Goal: Task Accomplishment & Management: Manage account settings

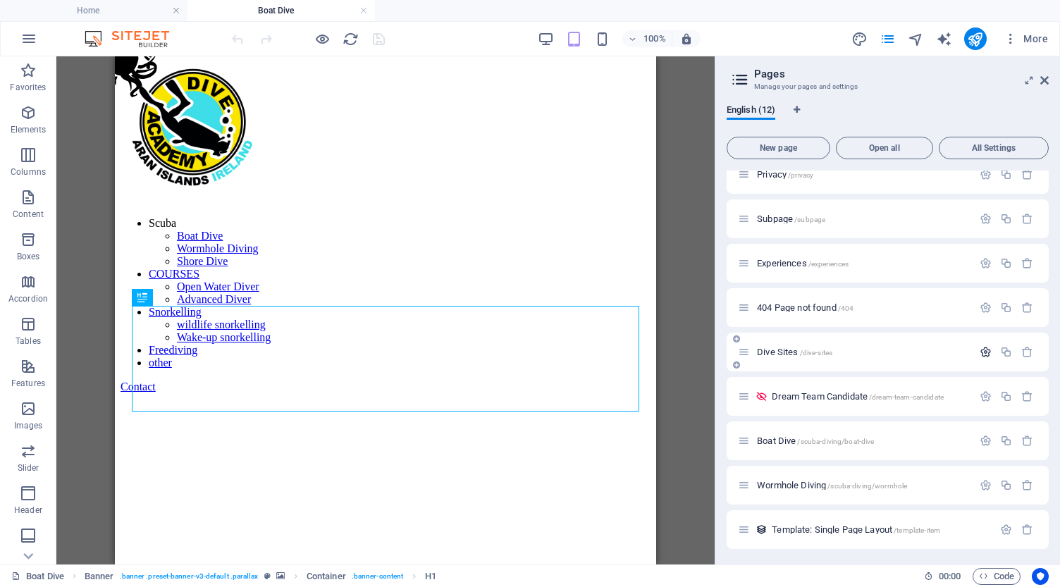
scroll to position [129, 0]
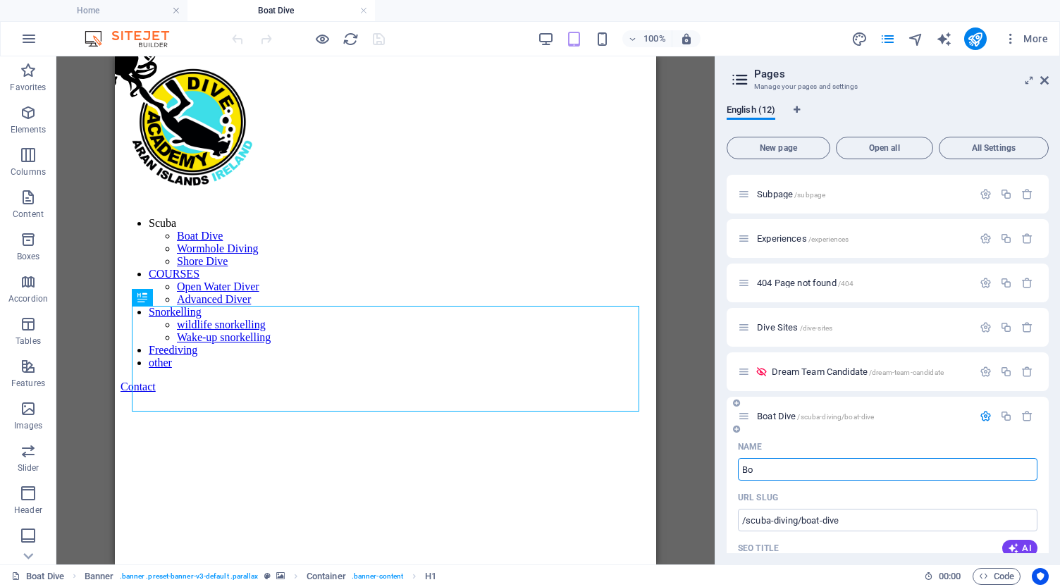
type input "B"
type input "Fun Dives"
click at [844, 523] on input "/scuba-diving/boat-dive" at bounding box center [888, 520] width 300 height 23
type input "/scuba-diving/fun-dives"
click at [792, 467] on input "Fun Dives" at bounding box center [888, 469] width 300 height 23
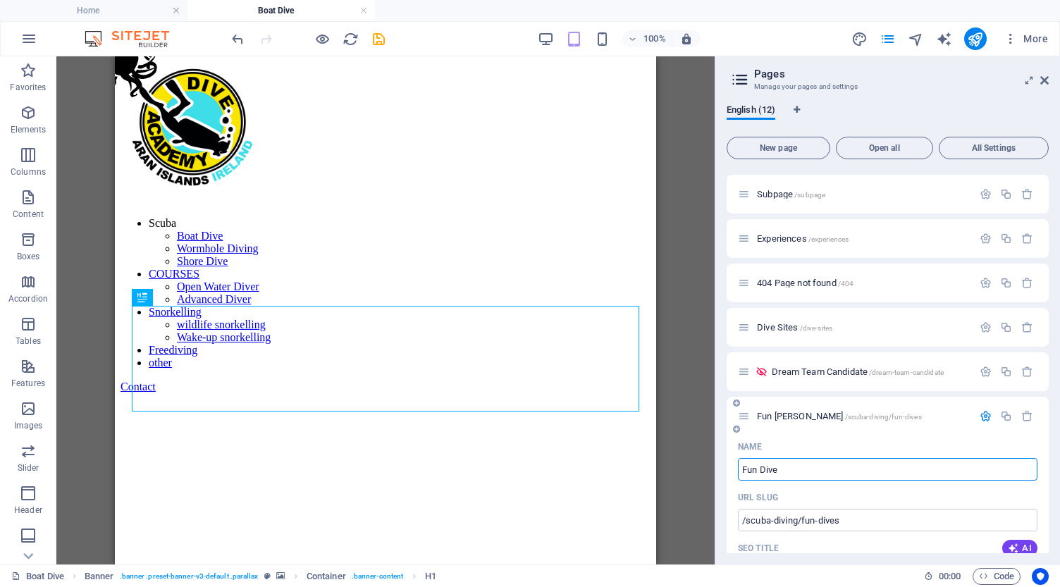
type input "Fun Dive"
click at [857, 517] on input "/scuba-diving/fun-dives" at bounding box center [888, 520] width 300 height 23
type input "/scuba-diving/fun-dive"
click at [379, 39] on icon "save" at bounding box center [379, 39] width 16 height 16
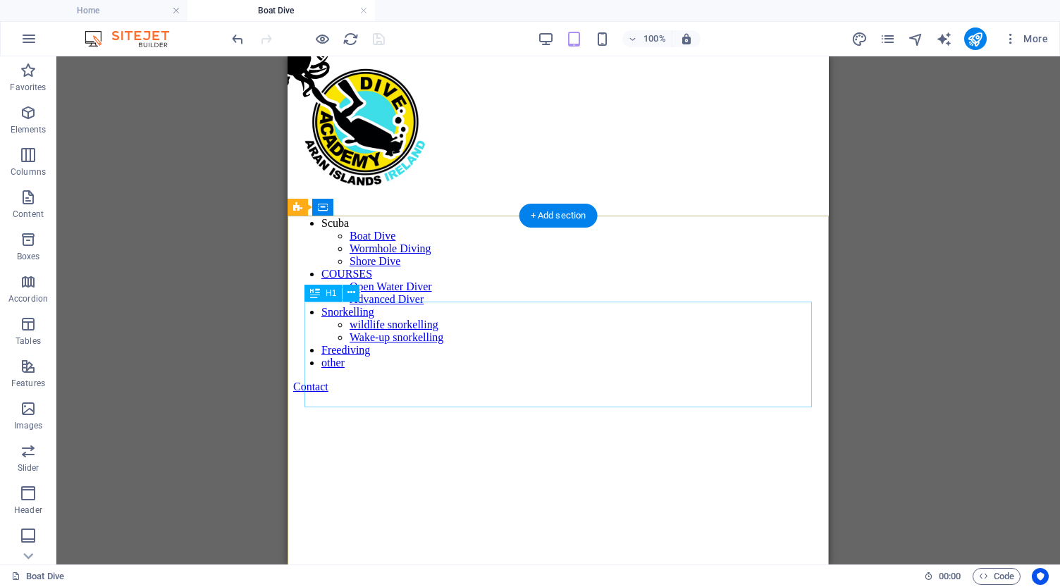
scroll to position [16, 0]
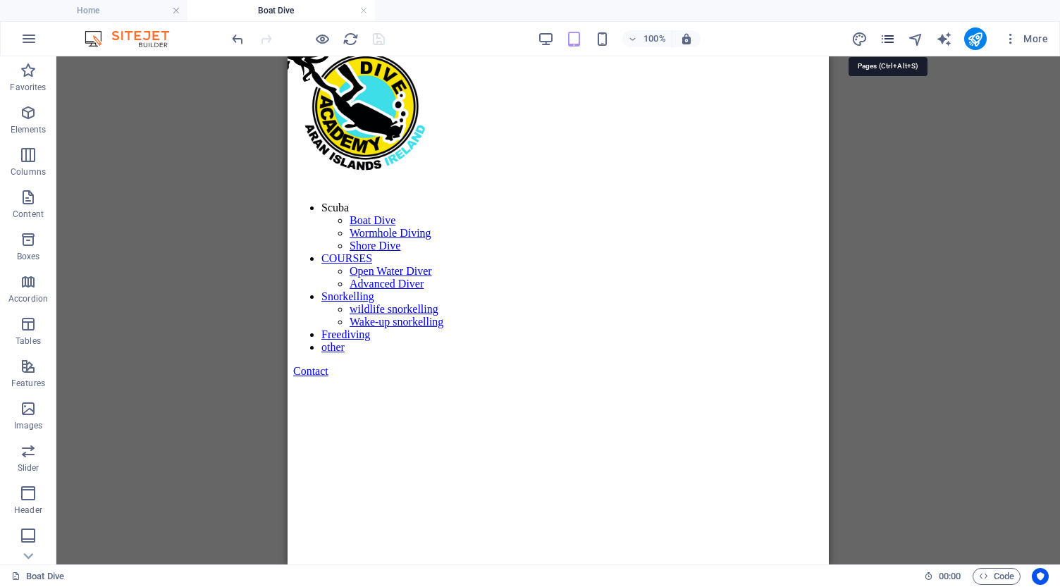
click at [888, 41] on icon "pages" at bounding box center [888, 39] width 16 height 16
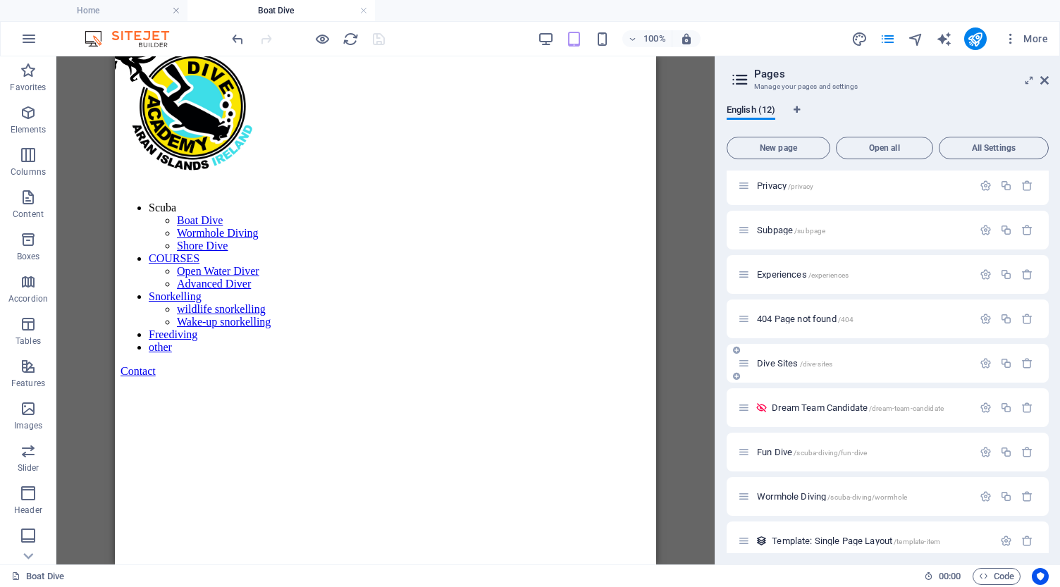
scroll to position [125, 0]
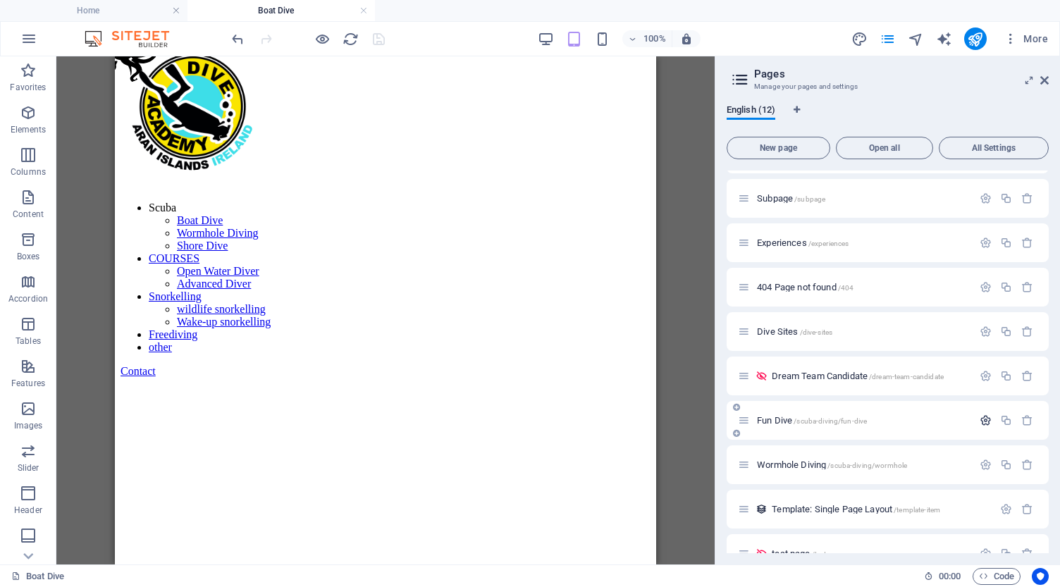
click at [986, 419] on icon "button" at bounding box center [986, 421] width 12 height 12
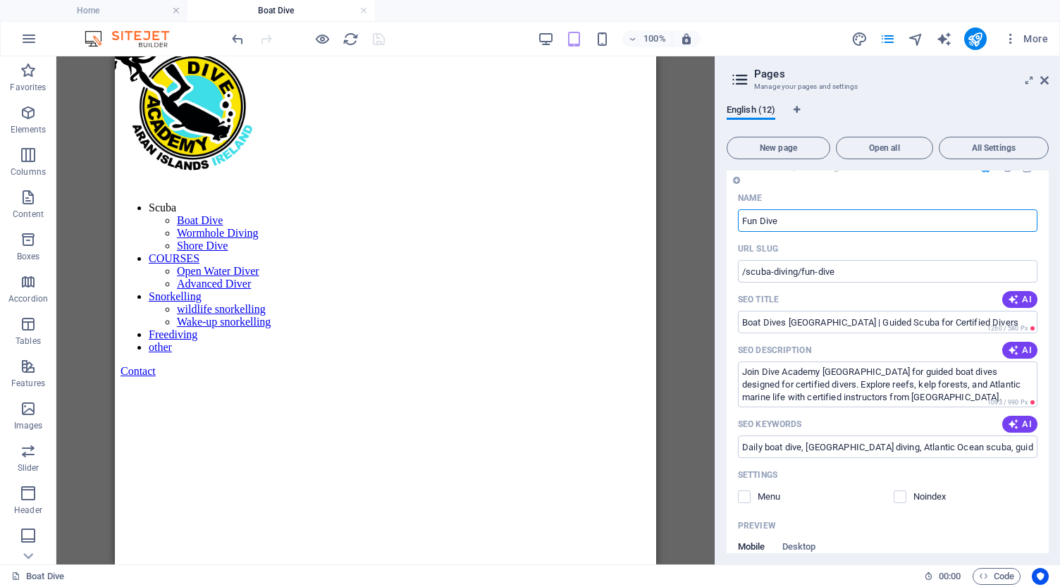
scroll to position [392, 0]
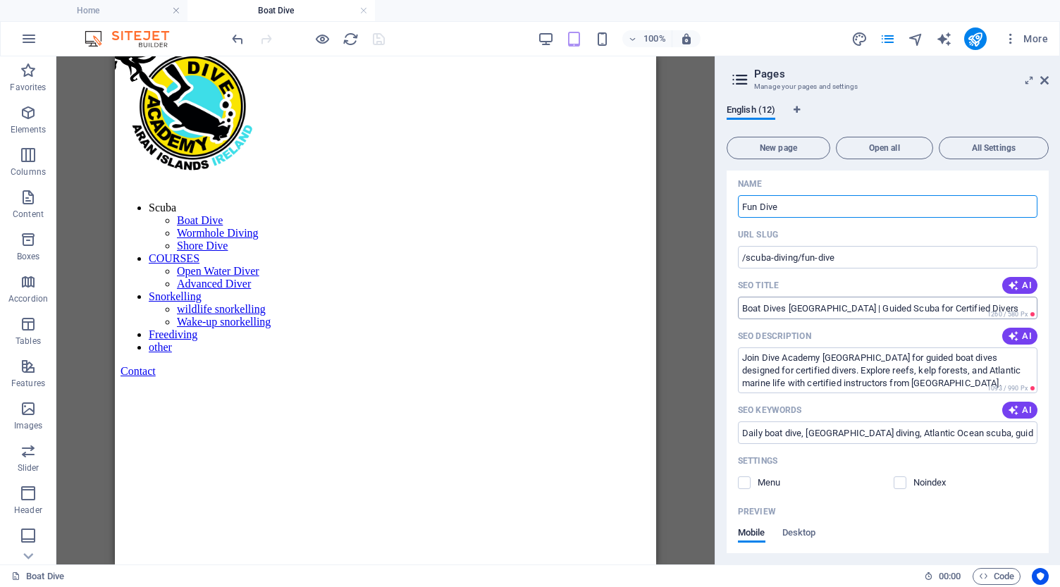
click at [744, 307] on input "Boat Dives [GEOGRAPHIC_DATA] | Guided Scuba for Certified Divers" at bounding box center [888, 308] width 300 height 23
paste input "Certified Diver Fun Dives | [MEDICAL_DATA] [GEOGRAPHIC_DATA] [GEOGRAPHIC_DATA]"
type input "Certified Diver Fun Dives | [MEDICAL_DATA] [GEOGRAPHIC_DATA] [GEOGRAPHIC_DATA]"
click at [846, 258] on input "/scuba-diving/fun-dive" at bounding box center [888, 257] width 300 height 23
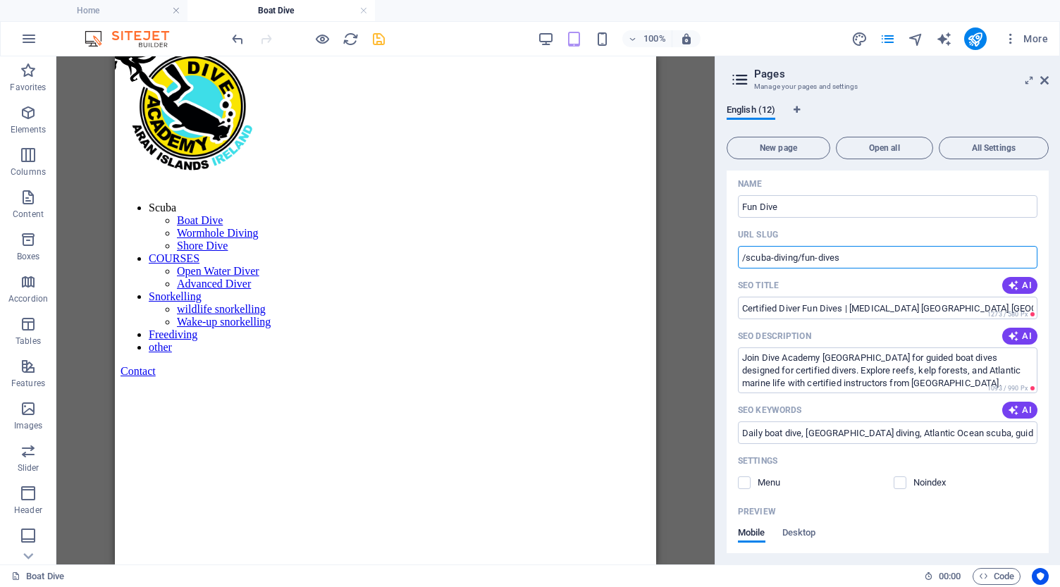
type input "/scuba-diving/fun-dives"
click at [802, 204] on input "Fun Dive" at bounding box center [888, 206] width 300 height 23
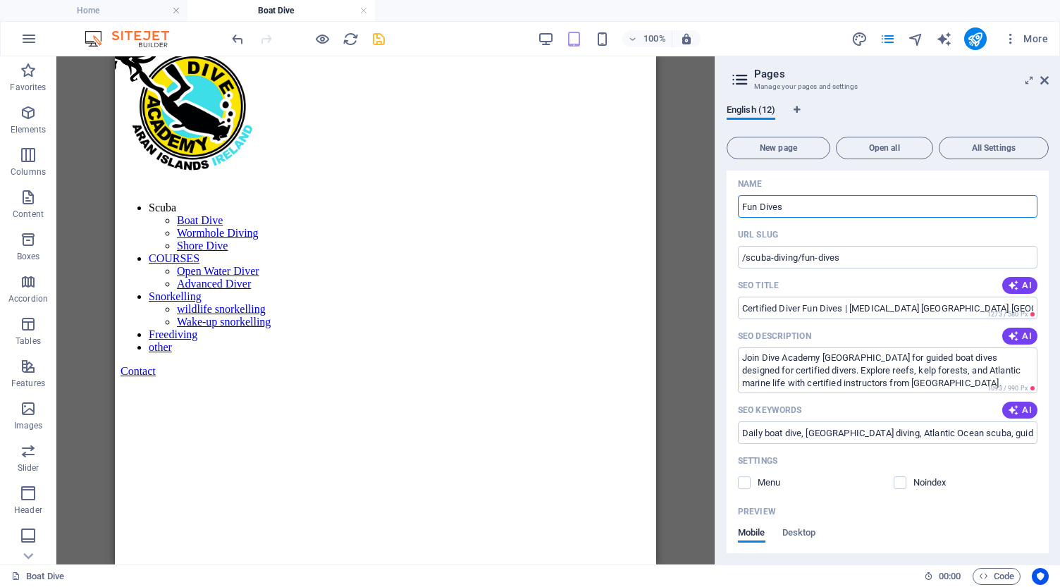
type input "Fun Dives"
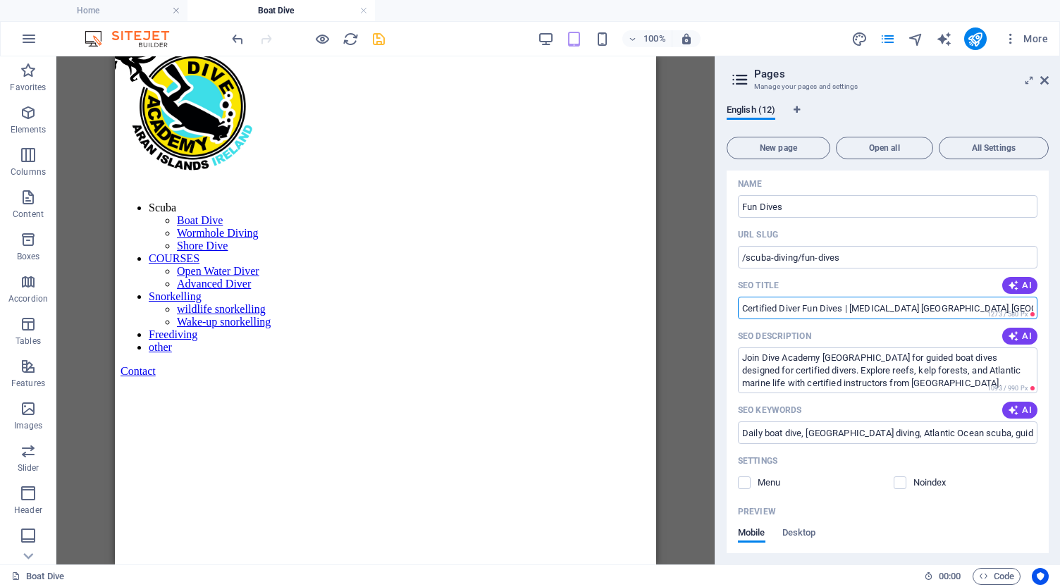
click at [752, 309] on input "Certified Diver Fun Dives | [MEDICAL_DATA] [GEOGRAPHIC_DATA] [GEOGRAPHIC_DATA]" at bounding box center [888, 308] width 300 height 23
paste input "Fun Boat Dive | [MEDICAL_DATA] [GEOGRAPHIC_DATA],"
type input "Fun Boat Dive | [MEDICAL_DATA] [GEOGRAPHIC_DATA], [GEOGRAPHIC_DATA]"
drag, startPoint x: 848, startPoint y: 256, endPoint x: 722, endPoint y: 258, distance: 126.2
click at [722, 258] on div "English (12) New page Open all All Settings Home / Legal Notice /legal-notice P…" at bounding box center [888, 329] width 345 height 472
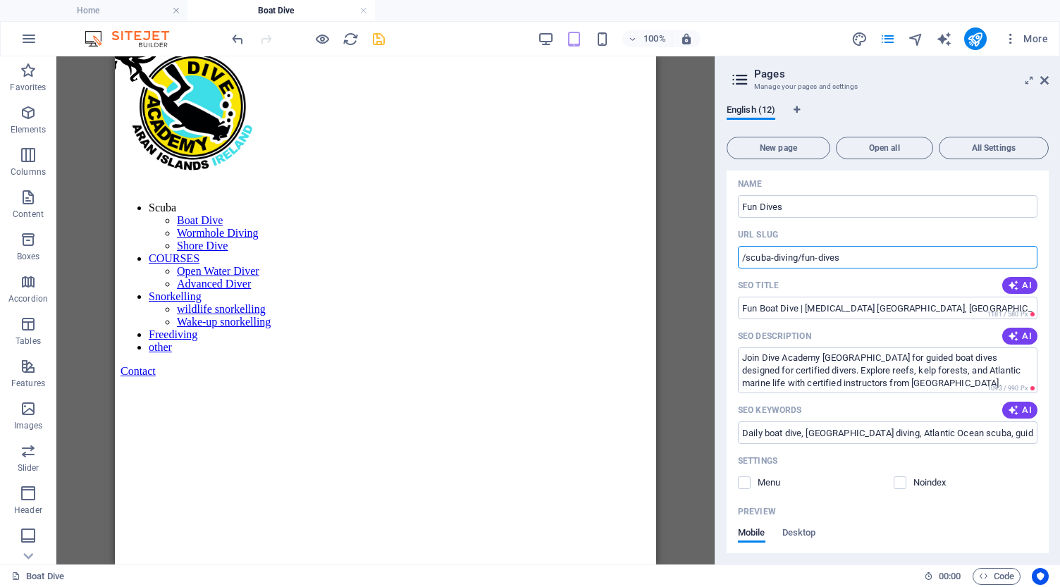
paste input "scuba-diving/fun-boat-dive"
type input "scuba-diving/fun-boat-dive"
click at [769, 359] on textarea "Join Dive Academy [GEOGRAPHIC_DATA] for guided boat dives designed for certifie…" at bounding box center [888, 371] width 300 height 46
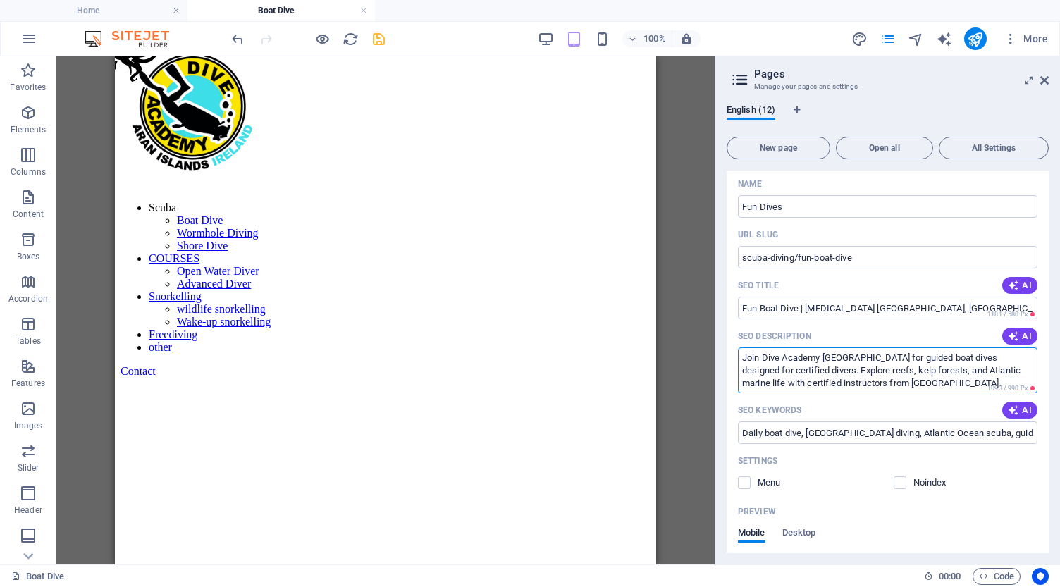
paste textarea "Enjoy daily fun shore dives from the [GEOGRAPHIC_DATA]’ coastline. Relaxed entr…"
click at [746, 358] on textarea "Enjoy daily fun shore dives from the [GEOGRAPHIC_DATA]’ coastline. Relaxed entr…" at bounding box center [888, 371] width 300 height 46
paste textarea "Join our daily fun boat dive trips in the [GEOGRAPHIC_DATA]. Explore Atlantic r…"
type textarea "Join our daily fun boat dive trips in the [GEOGRAPHIC_DATA]. Explore Atlantic r…"
click at [763, 370] on textarea "Join our daily fun boat dive trips in the [GEOGRAPHIC_DATA]. Explore Atlantic r…" at bounding box center [888, 371] width 300 height 46
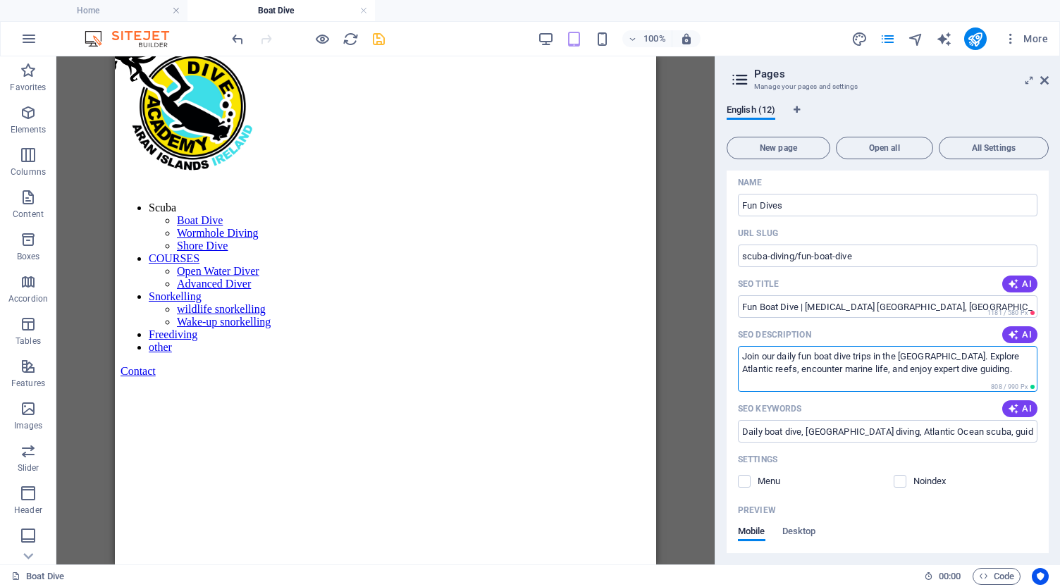
scroll to position [390, 0]
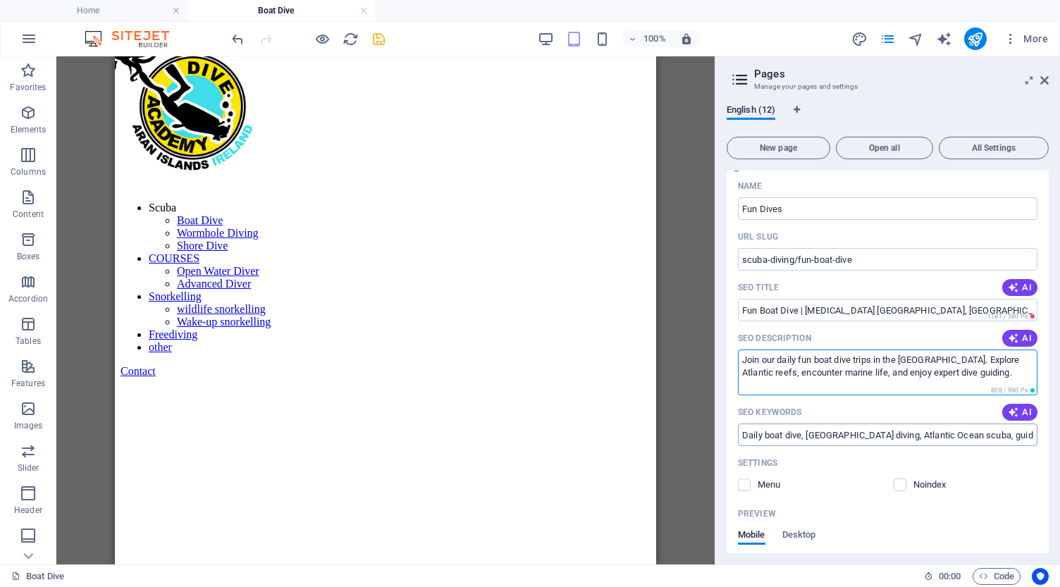
click at [765, 435] on input "Daily boat dive, [GEOGRAPHIC_DATA] diving, Atlantic Ocean scuba, guided dive tr…" at bounding box center [888, 435] width 300 height 23
type input "Daily fun boat dive, [GEOGRAPHIC_DATA] diving, Atlantic Ocean scuba, guided div…"
click at [381, 40] on icon "save" at bounding box center [379, 39] width 16 height 16
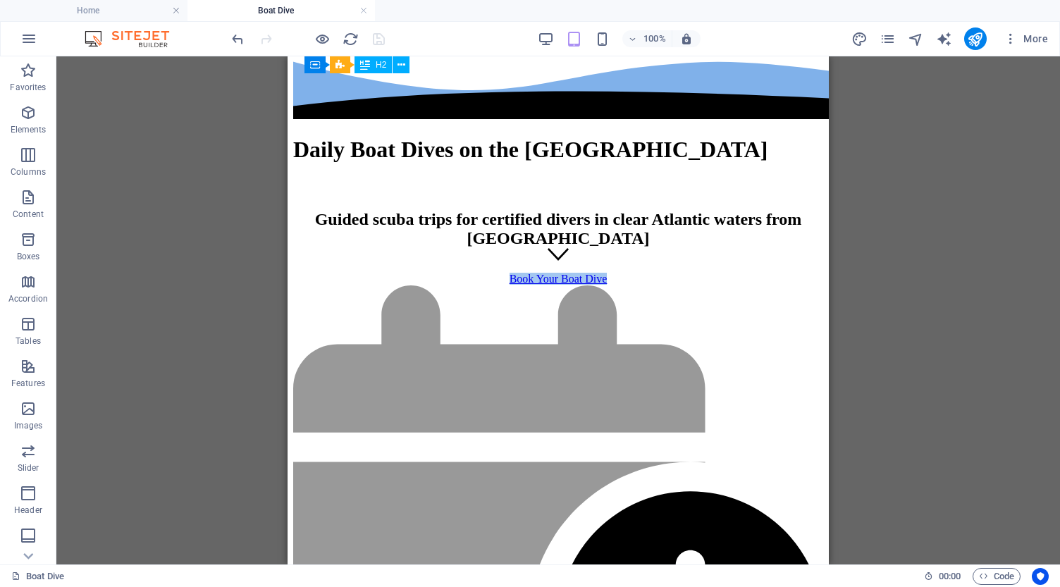
scroll to position [831, 0]
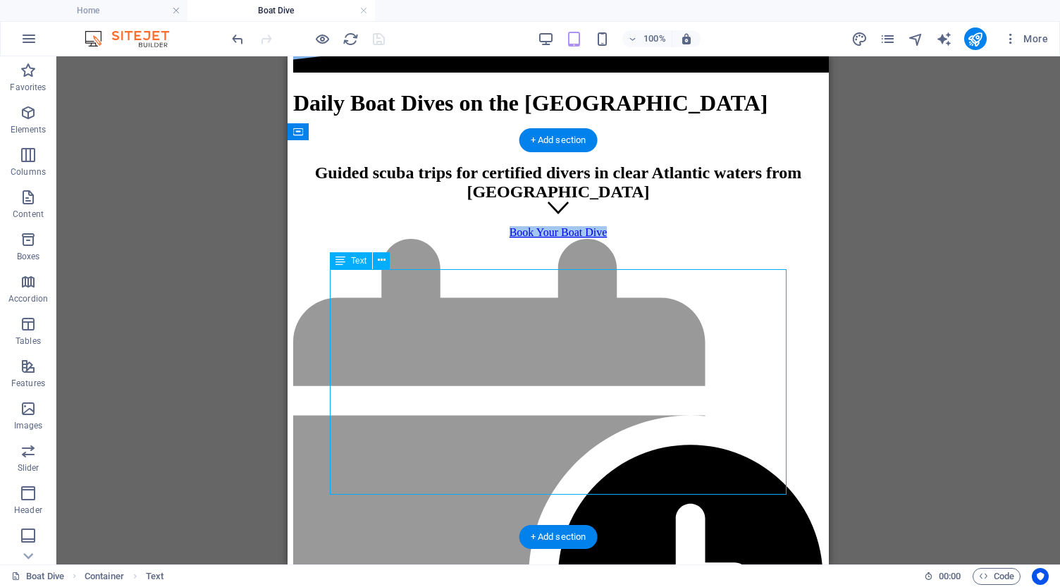
scroll to position [887, 0]
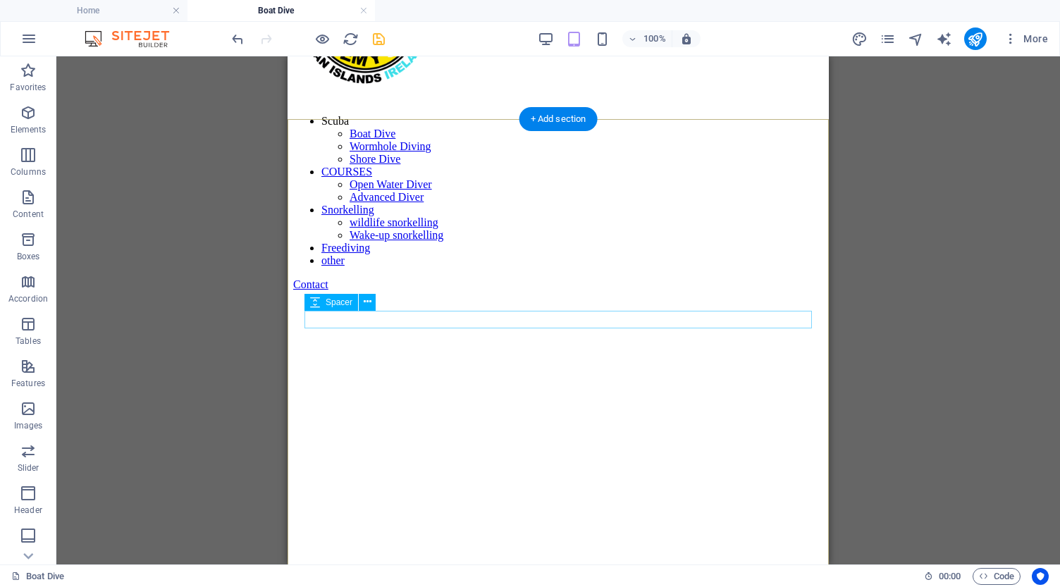
scroll to position [101, 0]
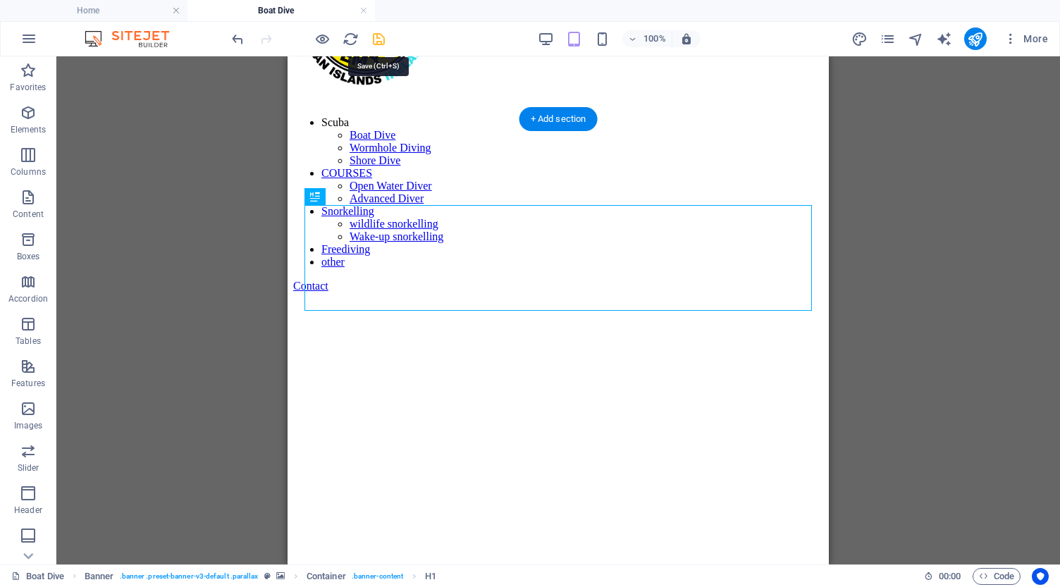
click at [381, 37] on icon "save" at bounding box center [379, 39] width 16 height 16
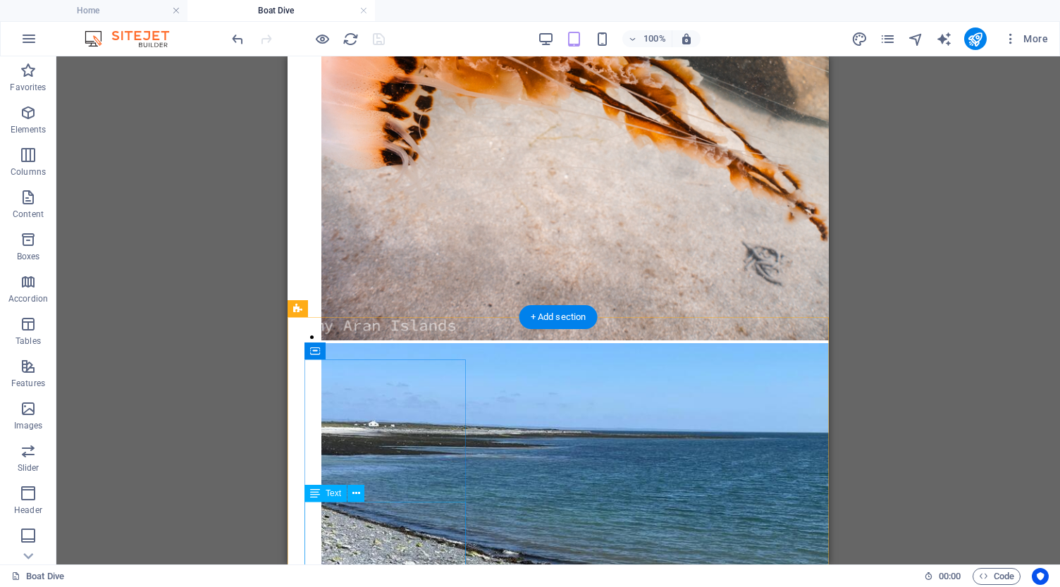
scroll to position [5601, 0]
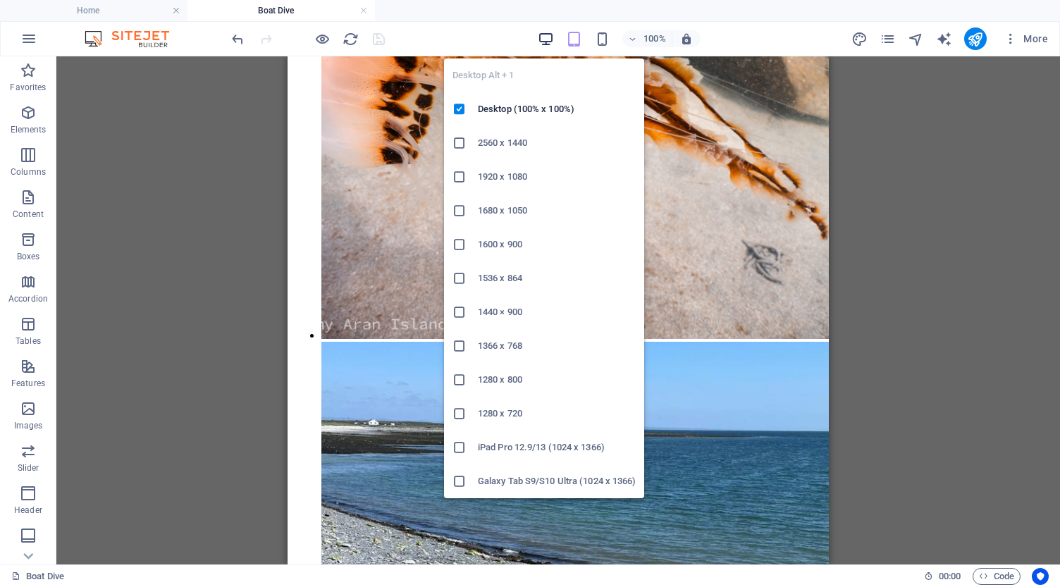
click at [547, 37] on icon "button" at bounding box center [546, 39] width 16 height 16
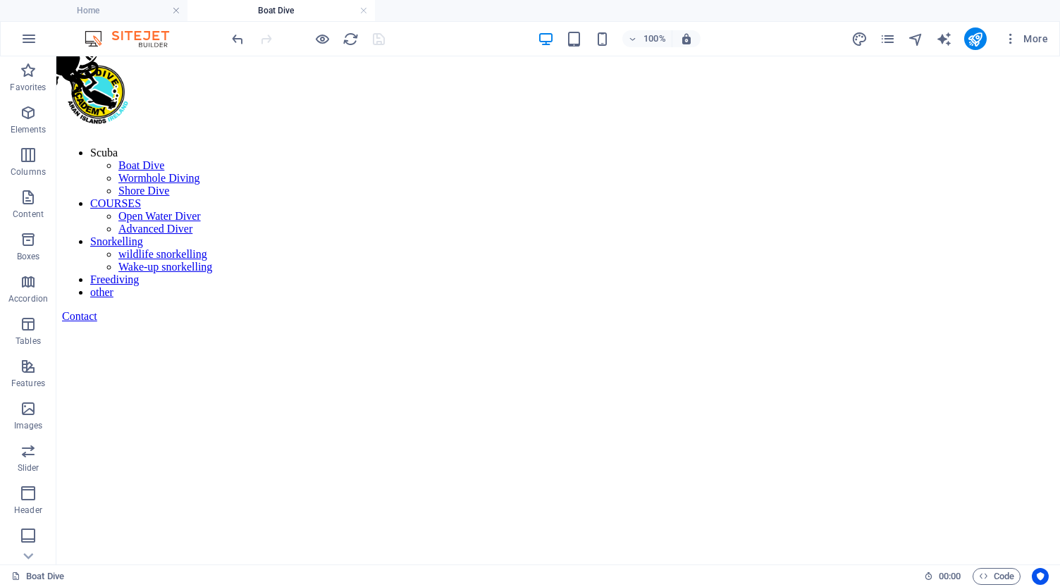
scroll to position [0, 0]
click at [886, 38] on icon "pages" at bounding box center [888, 39] width 16 height 16
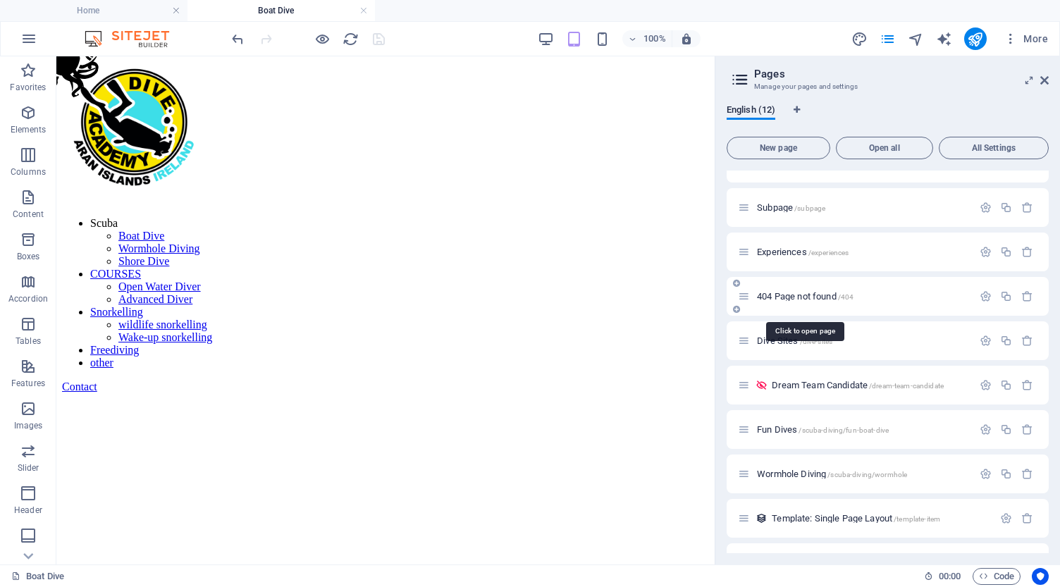
scroll to position [128, 0]
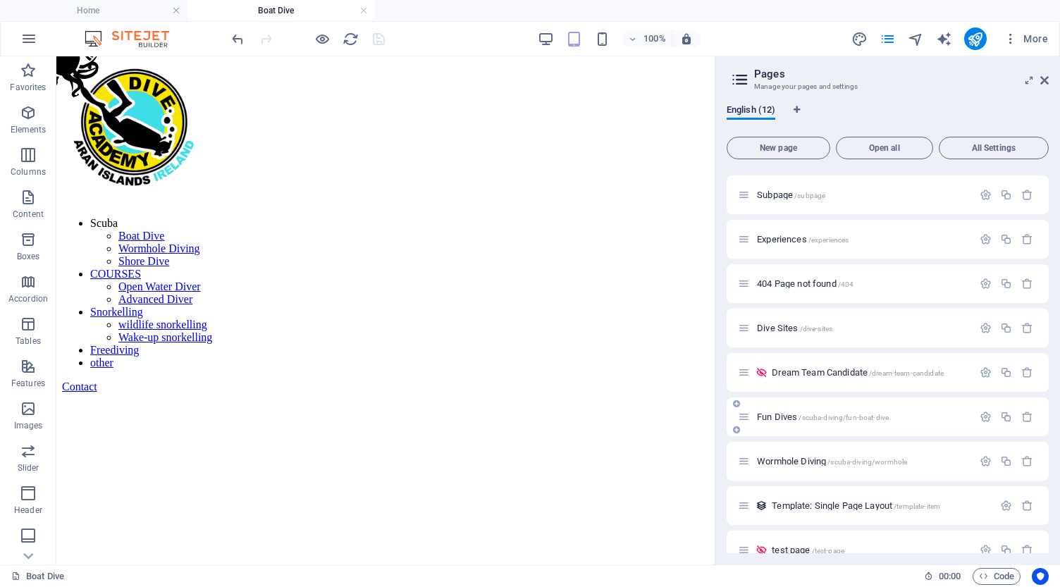
click at [825, 422] on div "Fun Dives /scuba-diving/fun-boat-dive" at bounding box center [855, 417] width 235 height 16
click at [823, 417] on span "/scuba-diving/fun-boat-dive" at bounding box center [844, 418] width 90 height 8
click at [805, 419] on span "/scuba-diving/fun-boat-dive" at bounding box center [844, 418] width 90 height 8
click at [984, 421] on icon "button" at bounding box center [986, 417] width 12 height 12
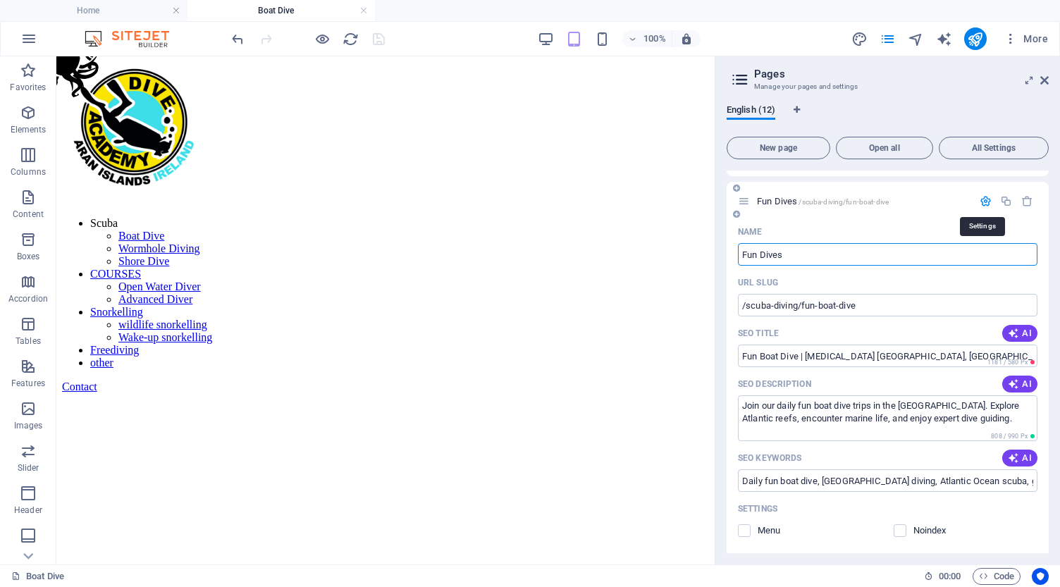
scroll to position [345, 0]
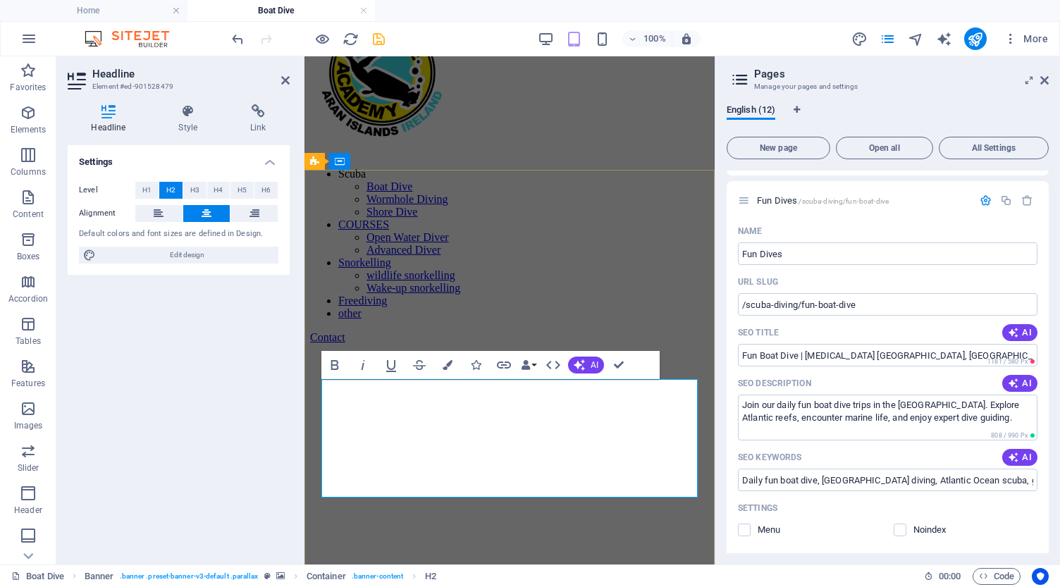
scroll to position [50, 0]
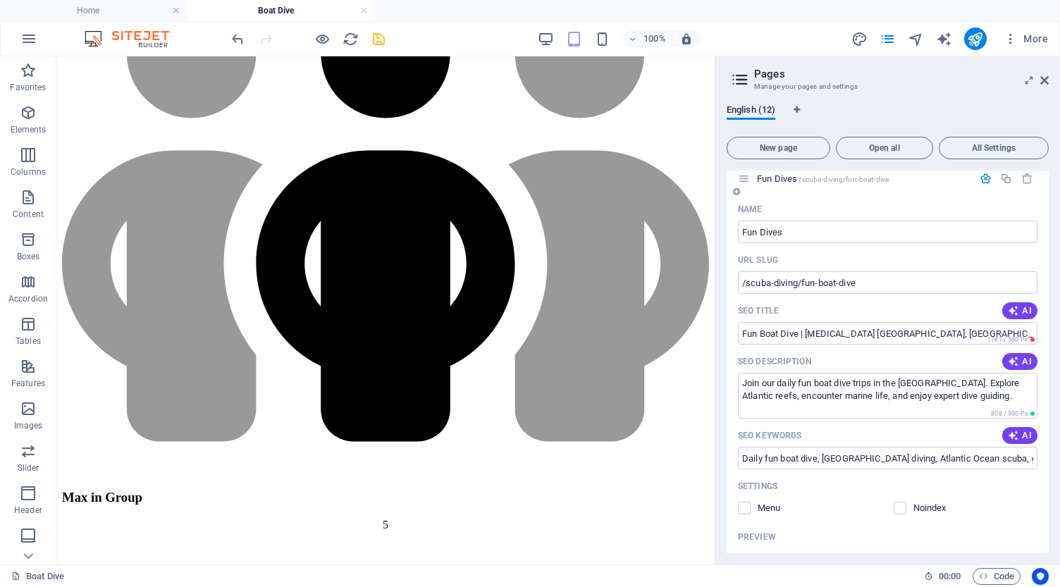
scroll to position [354, 0]
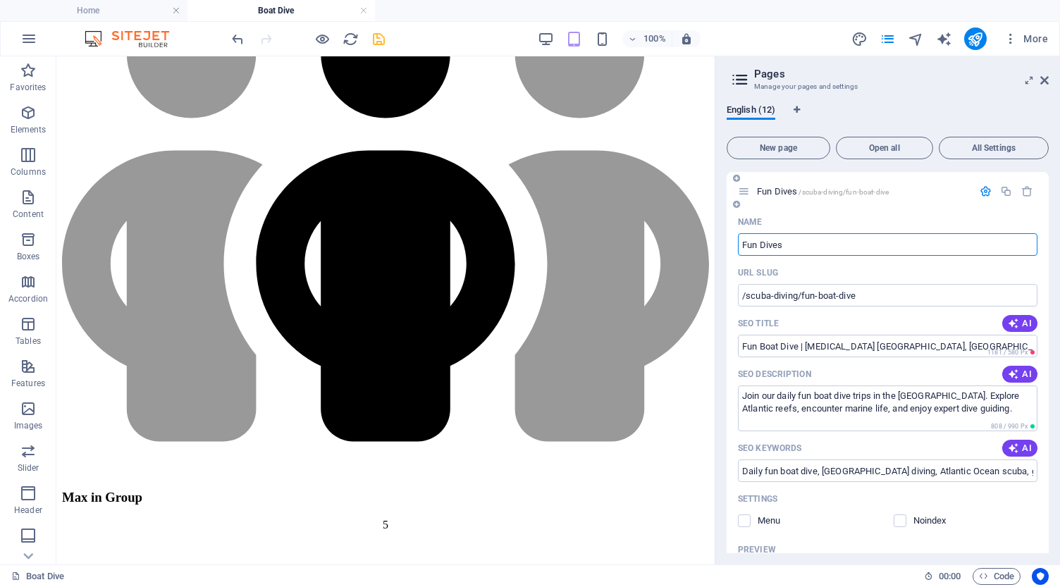
click at [802, 245] on input "Fun Dives" at bounding box center [888, 244] width 300 height 23
type input "Fun Dive"
click at [385, 37] on icon "save" at bounding box center [379, 39] width 16 height 16
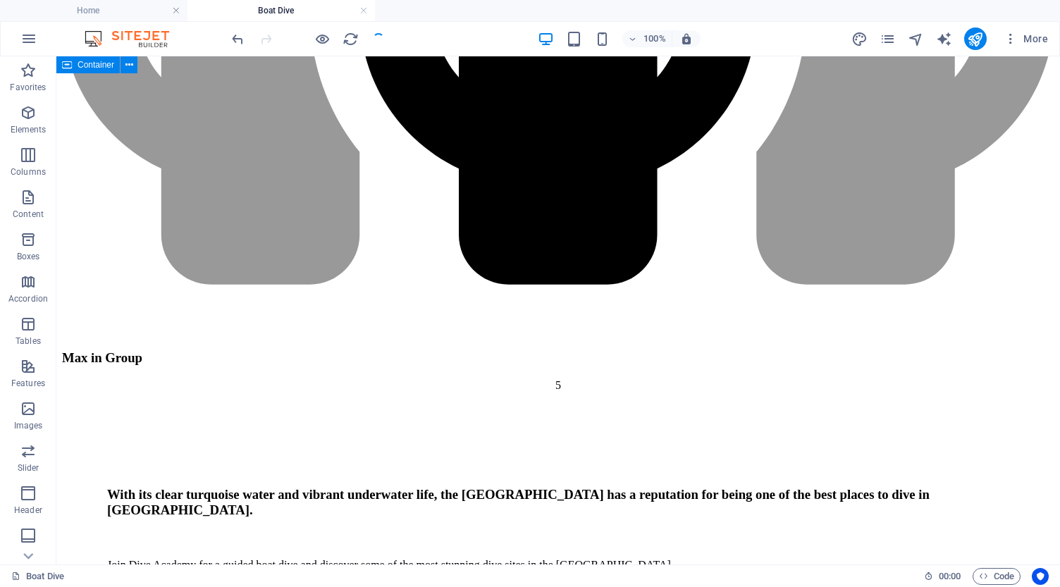
scroll to position [5018, 0]
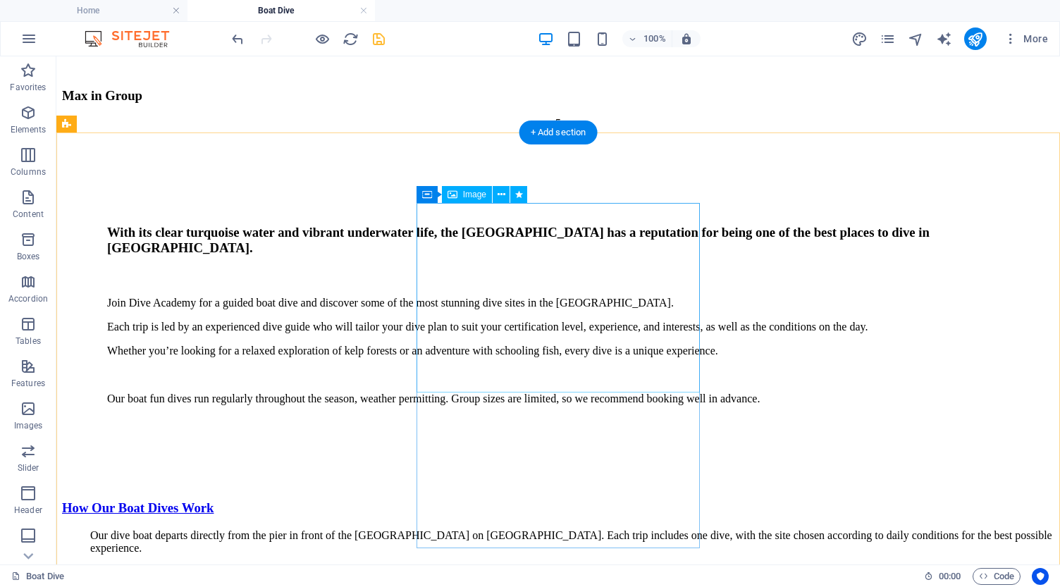
scroll to position [5283, 0]
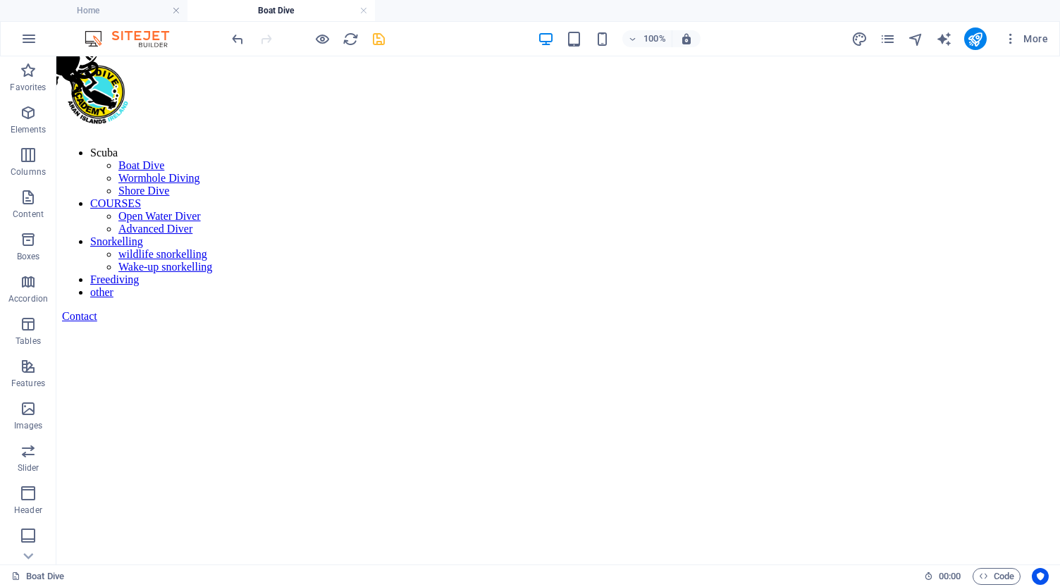
scroll to position [0, 0]
click at [380, 38] on icon "save" at bounding box center [379, 39] width 16 height 16
click at [886, 45] on icon "pages" at bounding box center [888, 39] width 16 height 16
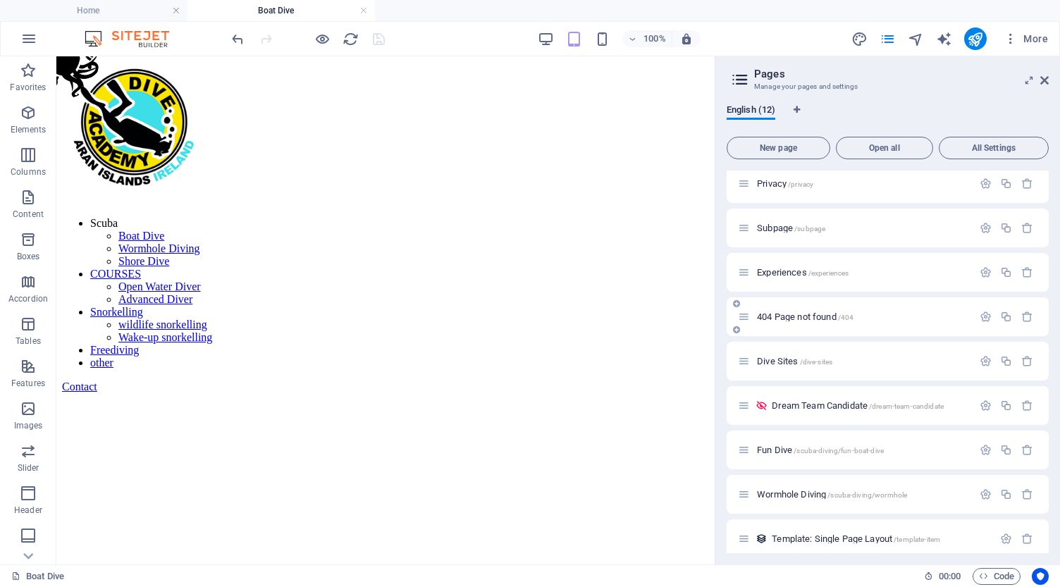
scroll to position [118, 0]
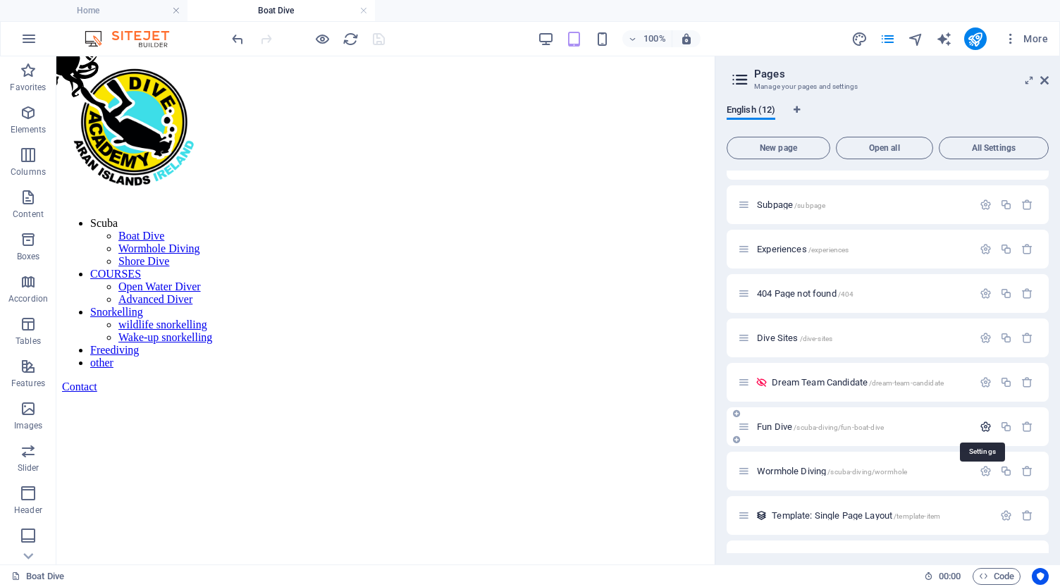
click at [982, 427] on icon "button" at bounding box center [986, 427] width 12 height 12
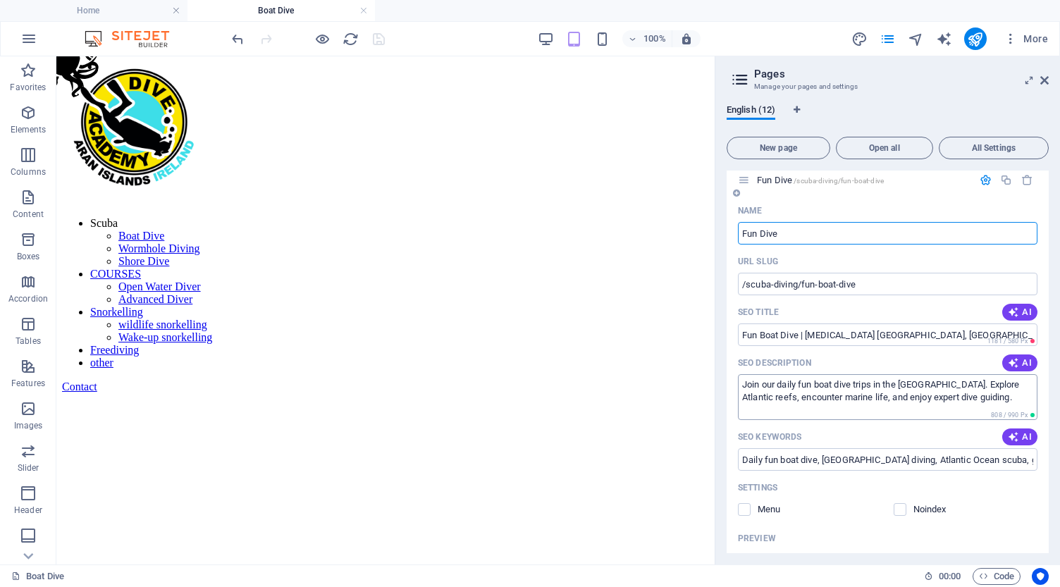
scroll to position [369, 0]
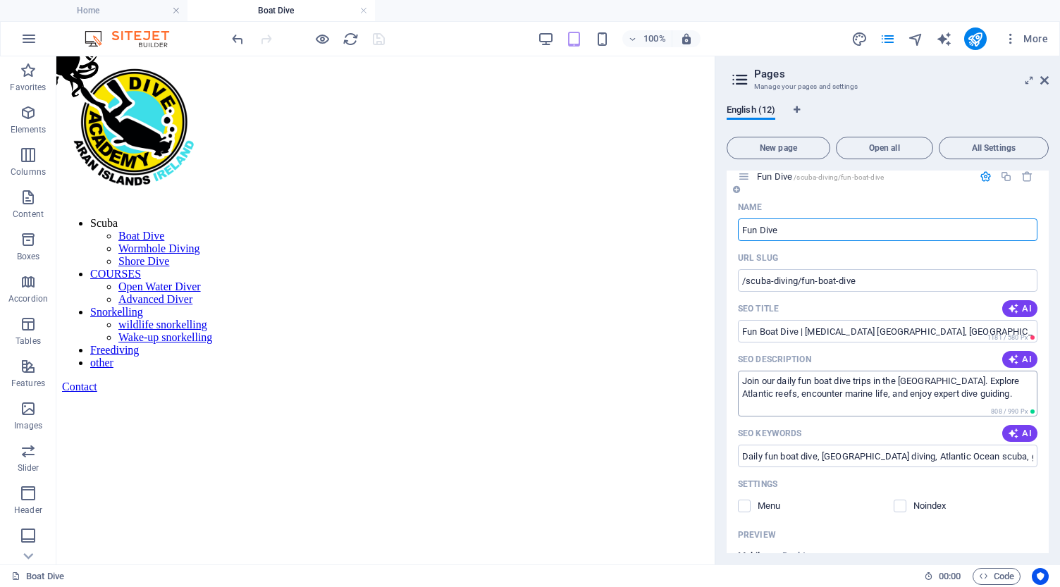
click at [811, 392] on textarea "Join our daily fun boat dive trips in the [GEOGRAPHIC_DATA]. Explore Atlantic r…" at bounding box center [888, 394] width 300 height 46
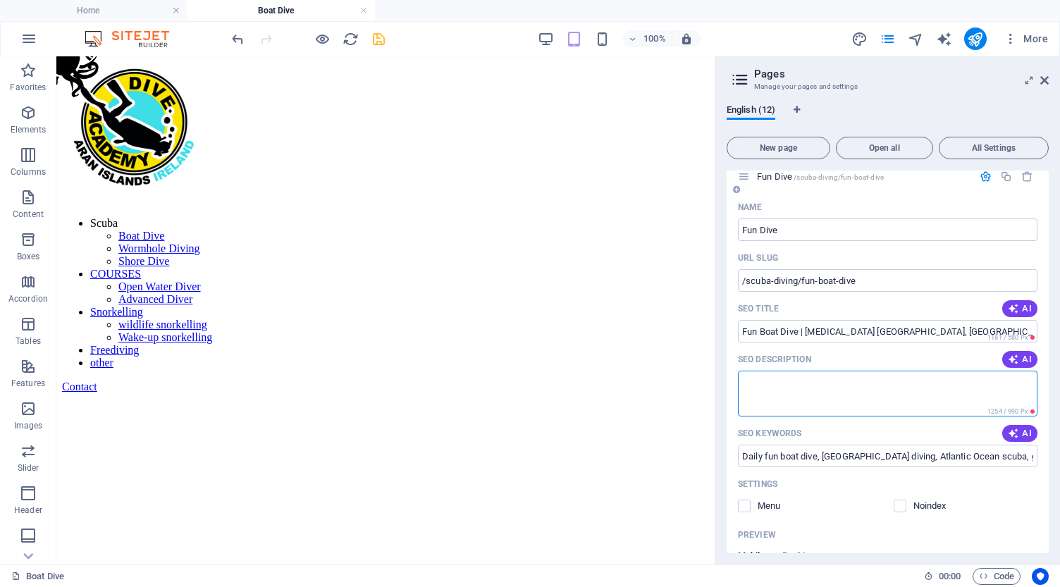
paste textarea "Join our daily boat fun dives at the [GEOGRAPHIC_DATA]. Explore Atlantic reefs,…"
type textarea "Join our daily boat fun dives at the [GEOGRAPHIC_DATA]. Explore Atlantic reefs,…"
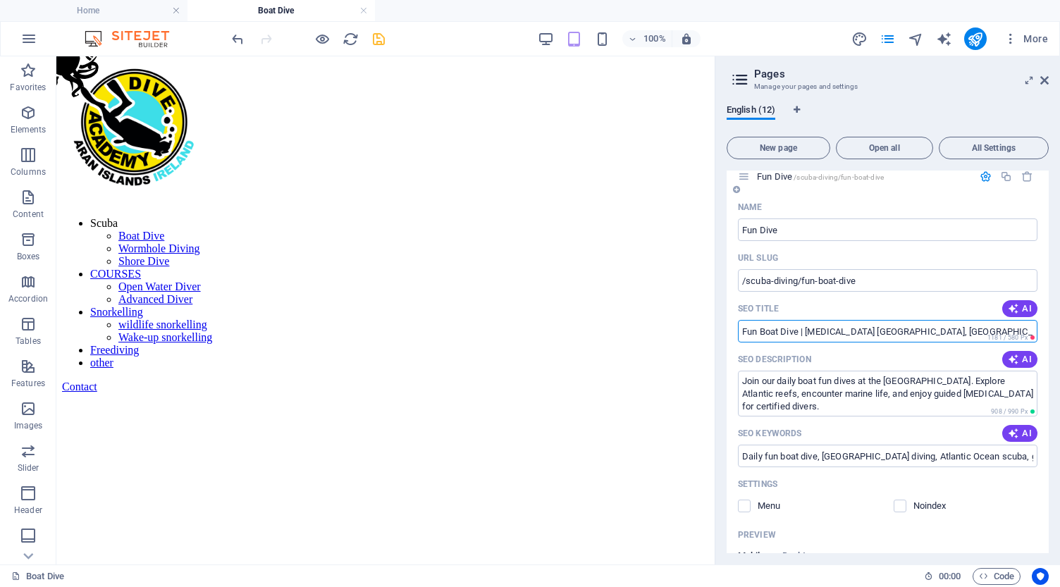
click at [950, 331] on input "Fun Boat Dive | [MEDICAL_DATA] [GEOGRAPHIC_DATA], [GEOGRAPHIC_DATA]" at bounding box center [888, 331] width 300 height 23
paste input "Boat Fun Dives | Certified [MEDICAL_DATA] [GEOGRAPHIC_DATA] [GEOGRAPHIC_DATA]"
type input "Boat Fun Dives | Certified [MEDICAL_DATA] [GEOGRAPHIC_DATA] [GEOGRAPHIC_DATA]"
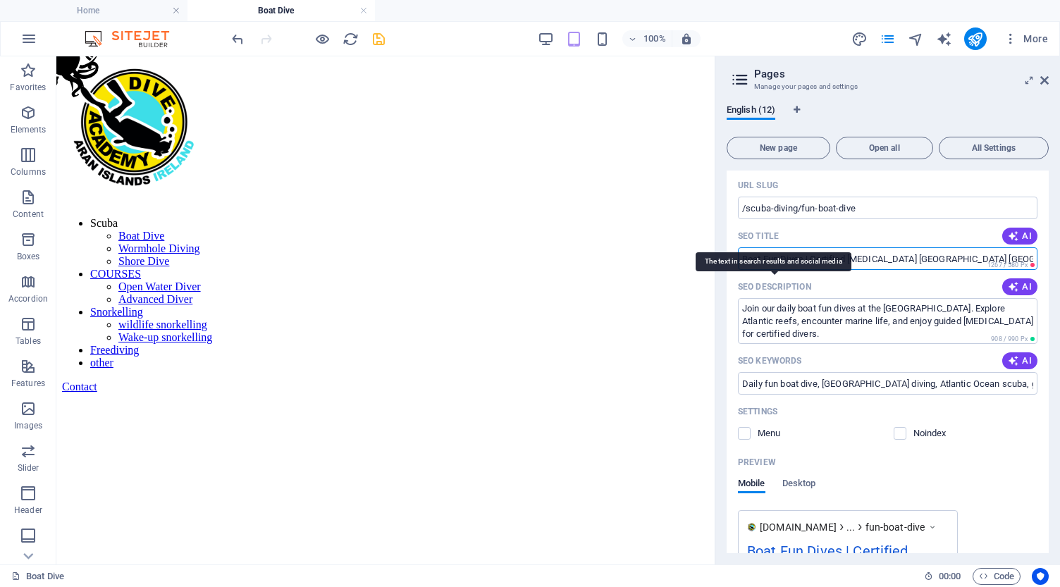
scroll to position [424, 0]
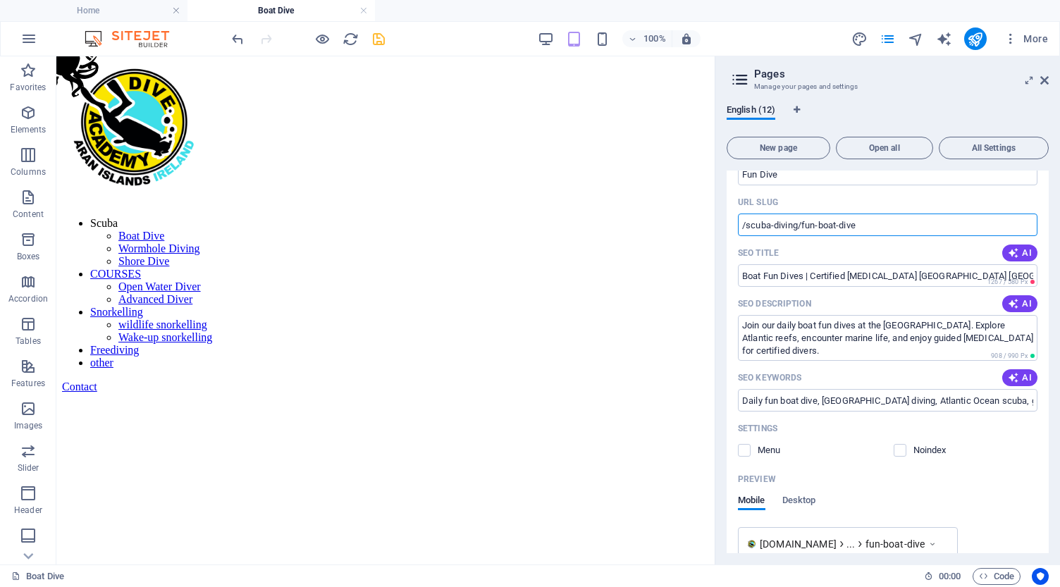
click at [869, 226] on input "/scuba-diving/fun-boat-dive" at bounding box center [888, 225] width 300 height 23
type input "/scuba-diving/fun-boat-dives"
click at [819, 401] on input "Daily fun boat dive, [GEOGRAPHIC_DATA] diving, Atlantic Ocean scuba, guided div…" at bounding box center [888, 400] width 300 height 23
type input "Daily fun boat dives, [GEOGRAPHIC_DATA] diving, [GEOGRAPHIC_DATA], guided dive …"
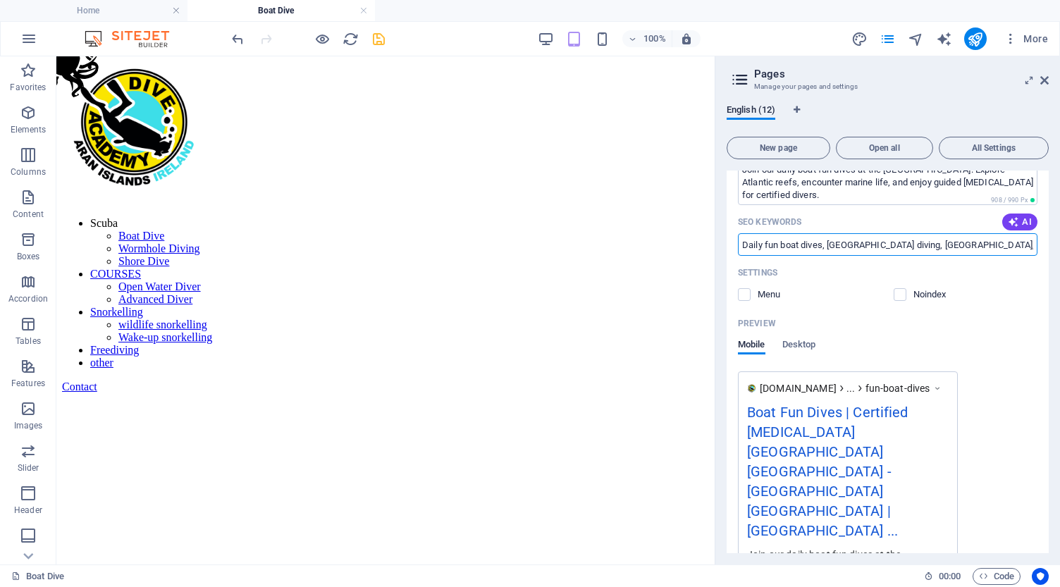
scroll to position [581, 0]
click at [983, 243] on input "Daily fun boat dives, [GEOGRAPHIC_DATA] diving, [GEOGRAPHIC_DATA], guided dive …" at bounding box center [888, 244] width 300 height 23
click at [374, 38] on icon "save" at bounding box center [379, 39] width 16 height 16
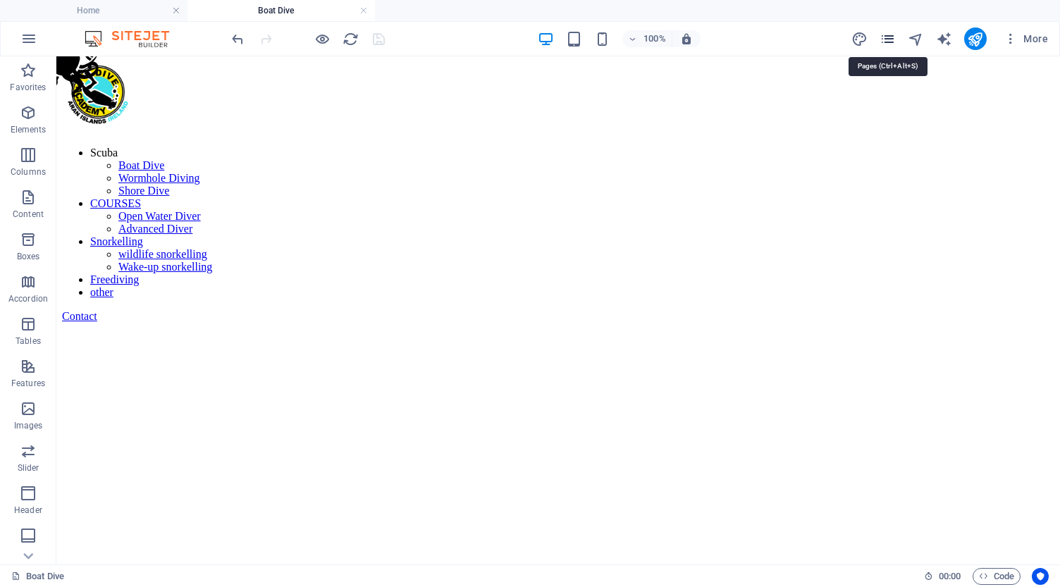
click at [887, 39] on icon "pages" at bounding box center [888, 39] width 16 height 16
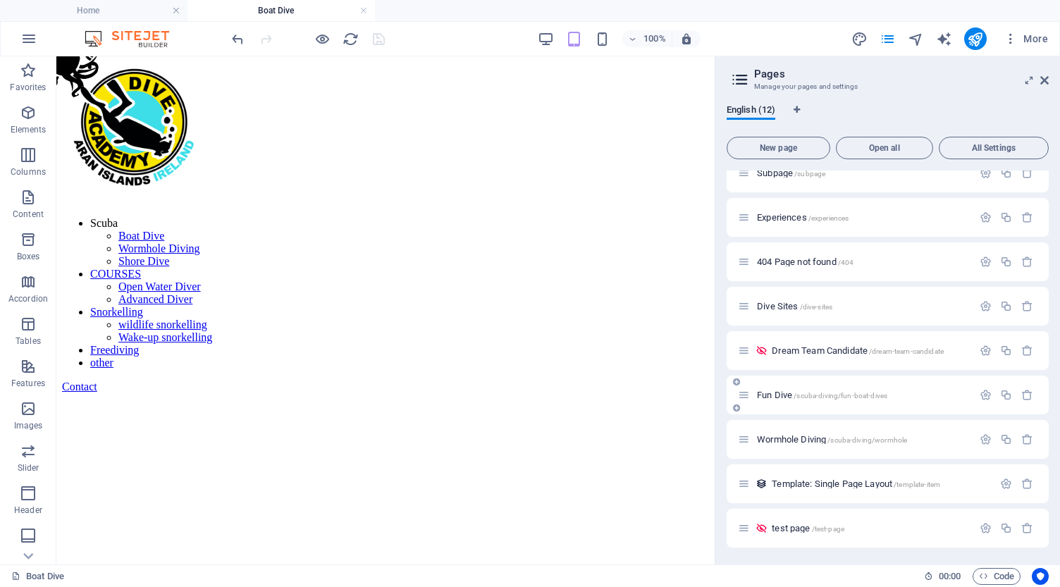
scroll to position [150, 0]
click at [777, 393] on span "Fun Dive /scuba-diving/fun-boat-dives" at bounding box center [822, 395] width 130 height 11
click at [826, 397] on span "/scuba-diving/fun-boat-dives" at bounding box center [841, 396] width 94 height 8
click at [984, 394] on icon "button" at bounding box center [986, 395] width 12 height 12
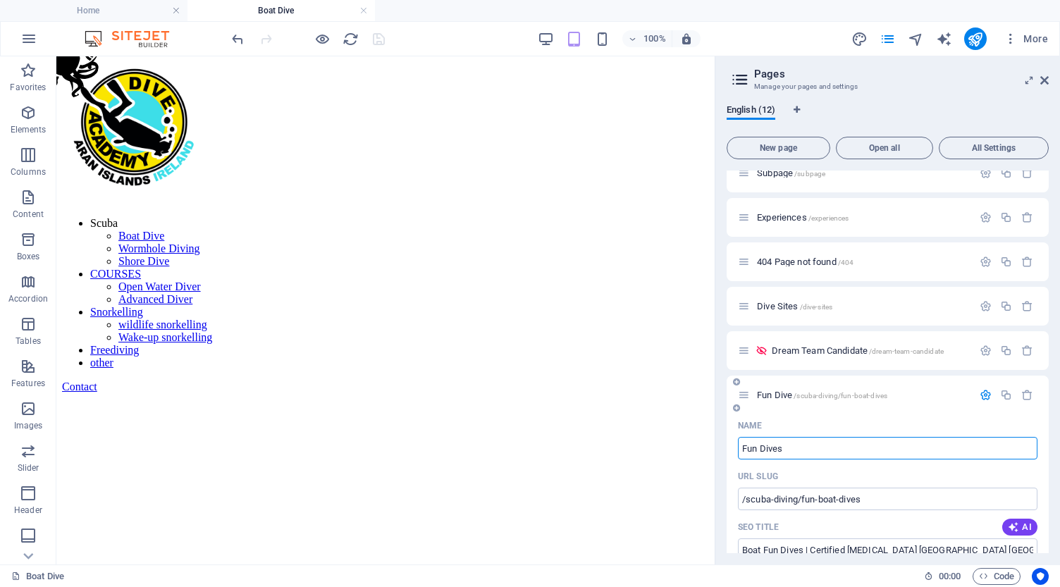
type input "Fun Dives"
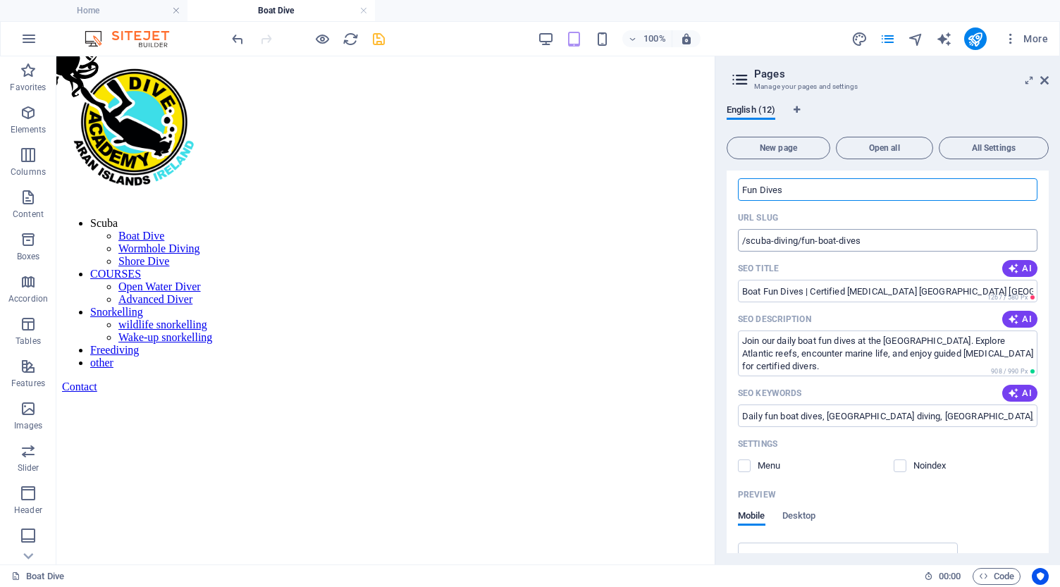
scroll to position [410, 0]
drag, startPoint x: 811, startPoint y: 365, endPoint x: 735, endPoint y: 330, distance: 83.6
click at [735, 330] on div "Name Fun Dives ​ URL SLUG /scuba-diving/fun-boat-dives ​ SEO Title AI Boat Fun …" at bounding box center [888, 498] width 322 height 686
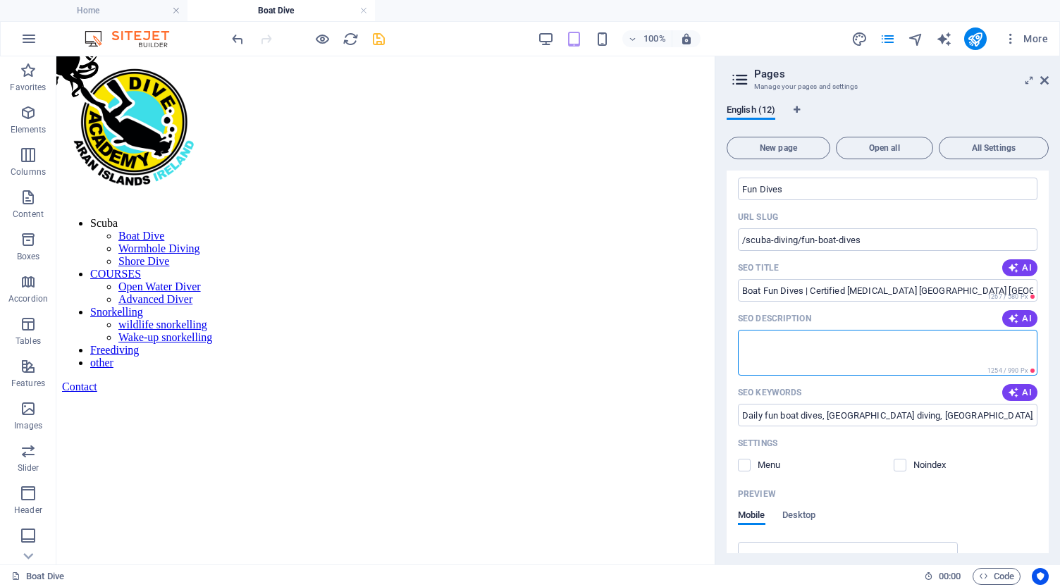
paste textarea "Join daily boat fun dives at the [GEOGRAPHIC_DATA]. Certified divers explore At…"
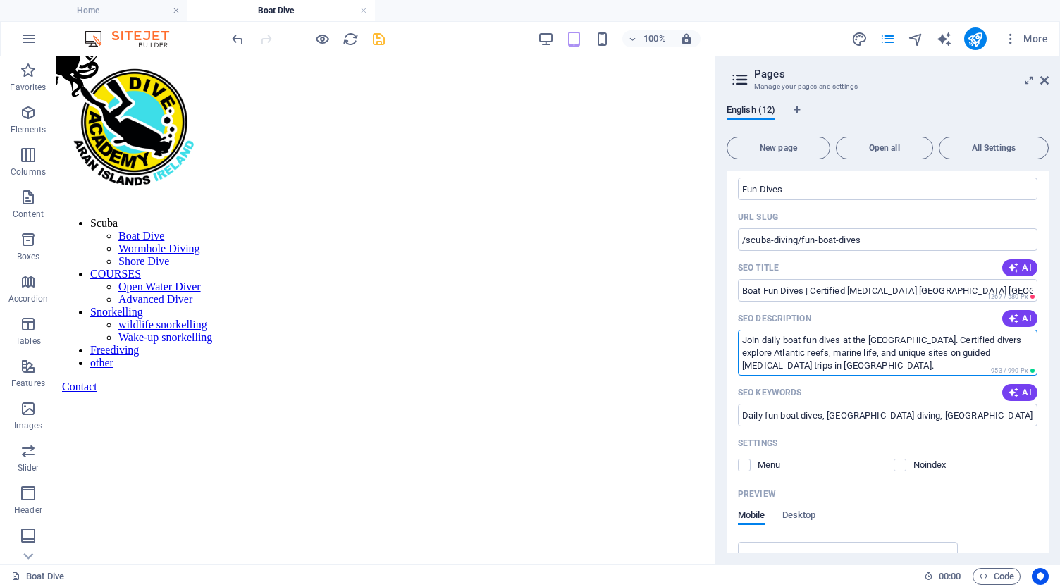
type textarea "Join daily boat fun dives at the [GEOGRAPHIC_DATA]. Certified divers explore At…"
click at [376, 35] on icon "save" at bounding box center [379, 39] width 16 height 16
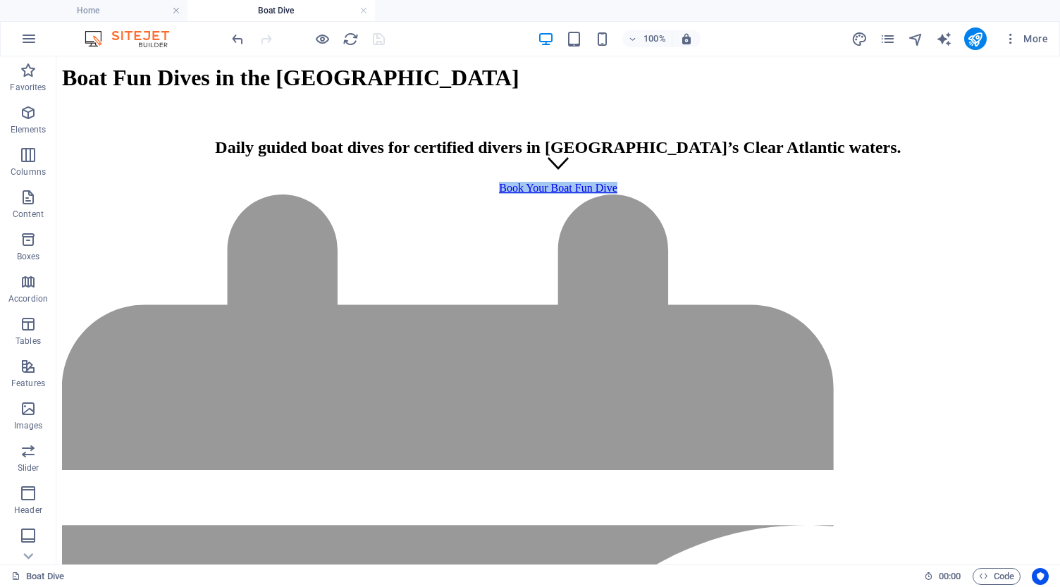
scroll to position [835, 0]
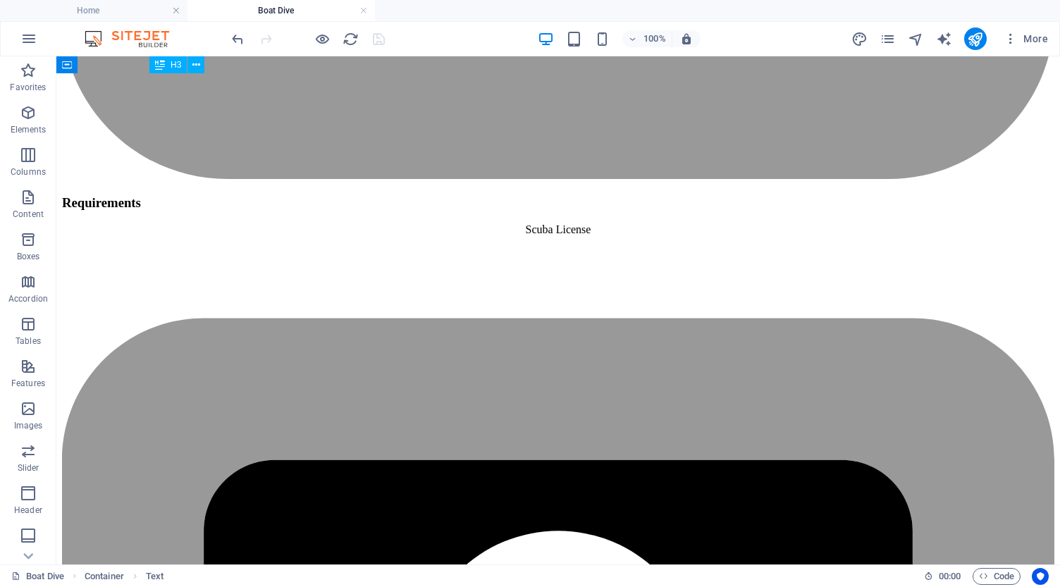
scroll to position [3135, 0]
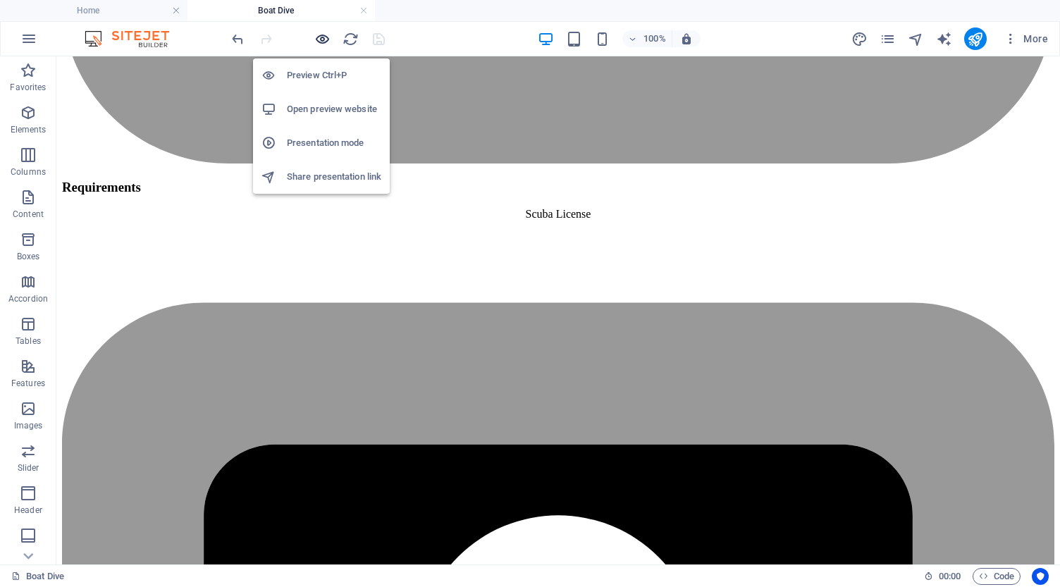
click at [324, 38] on icon "button" at bounding box center [322, 39] width 16 height 16
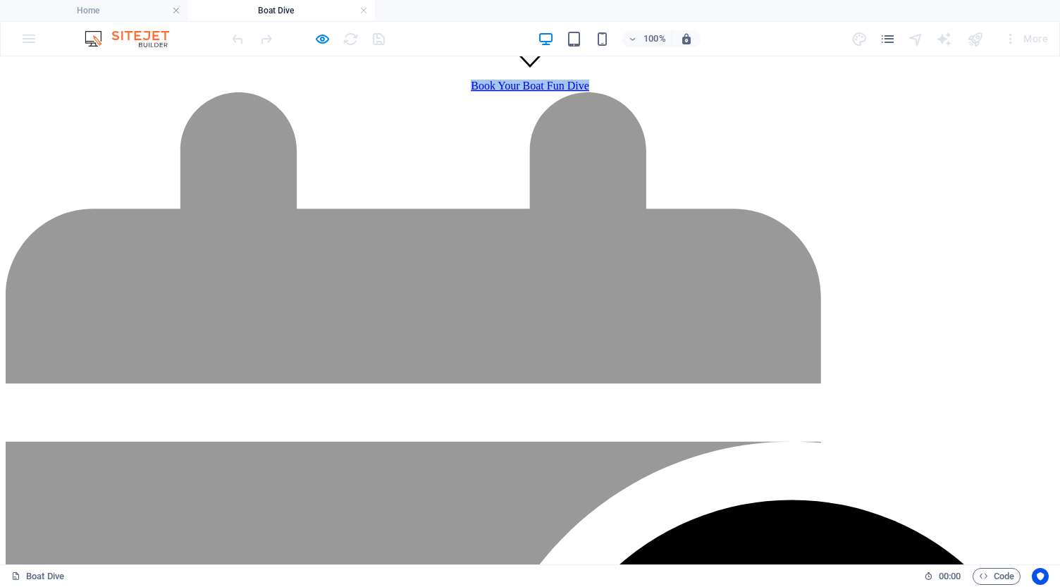
scroll to position [931, 0]
click at [886, 37] on icon "pages" at bounding box center [888, 39] width 16 height 16
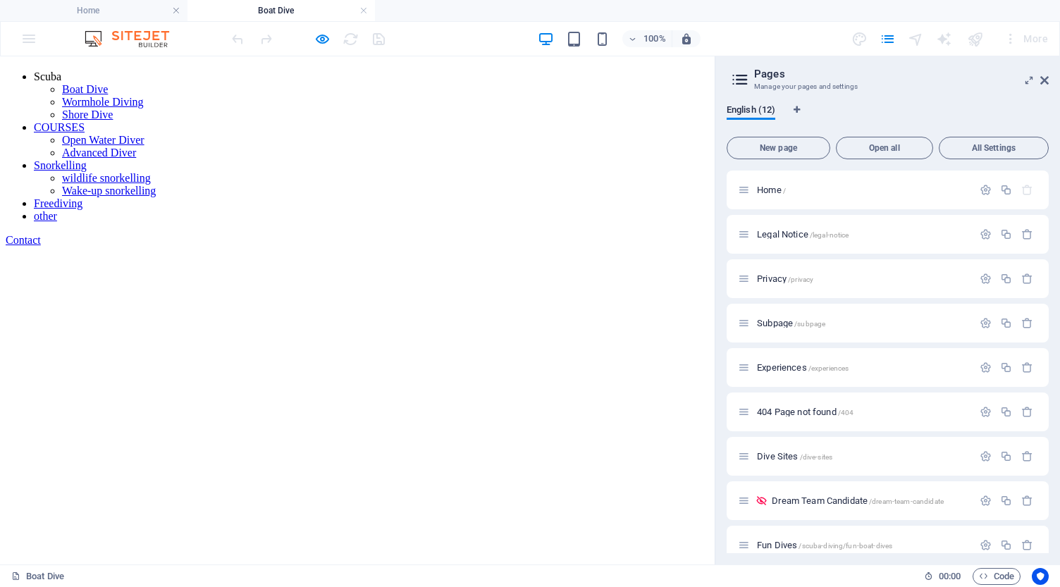
scroll to position [81, 0]
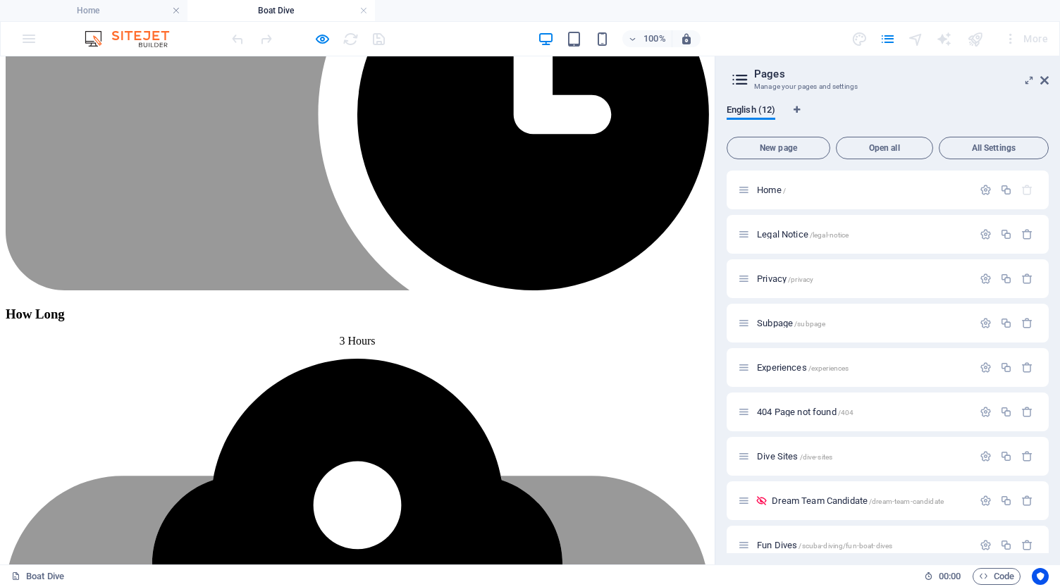
scroll to position [1343, 0]
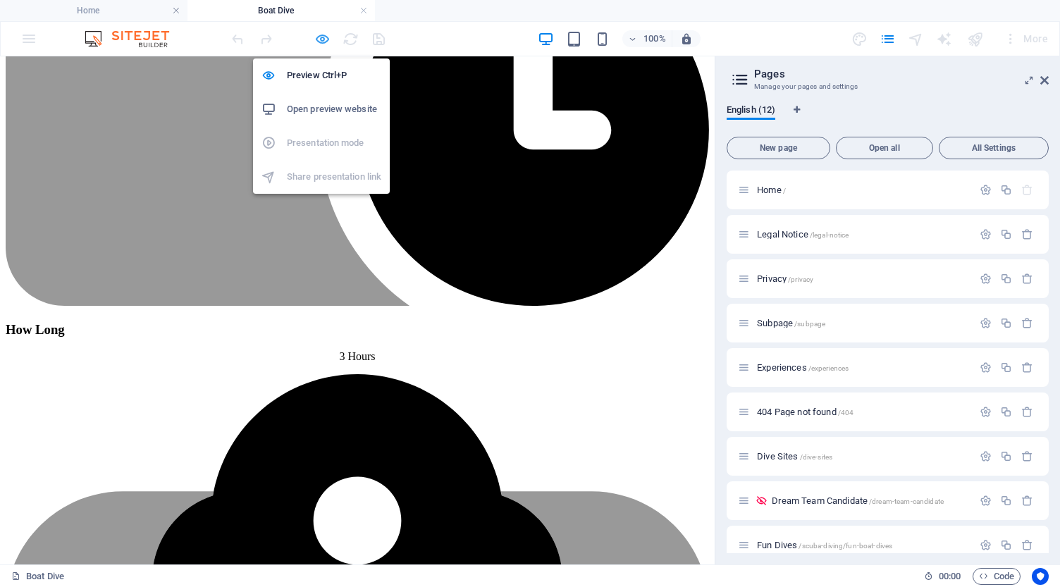
click at [326, 39] on icon "button" at bounding box center [322, 39] width 16 height 16
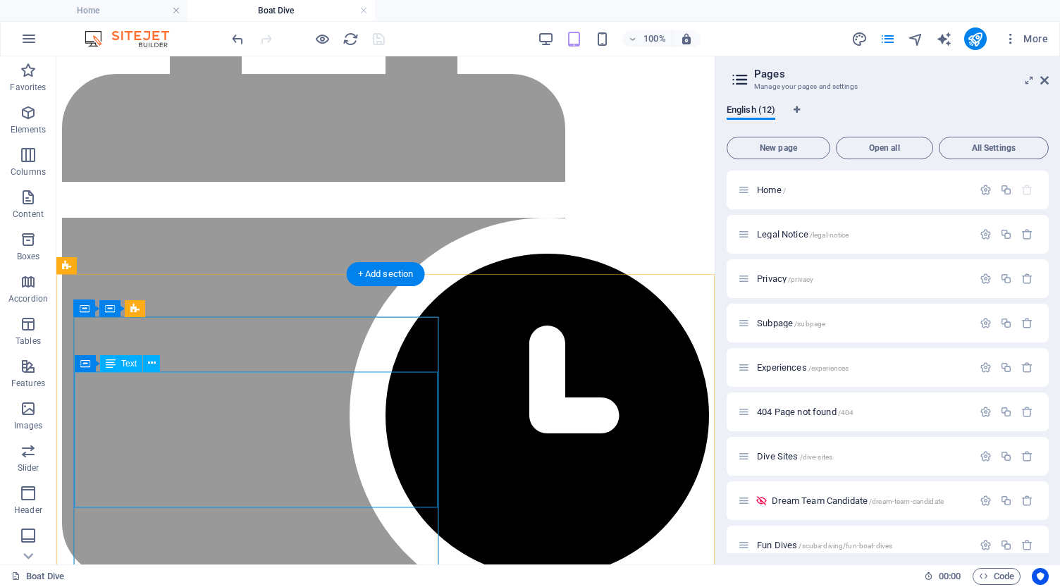
scroll to position [1106, 0]
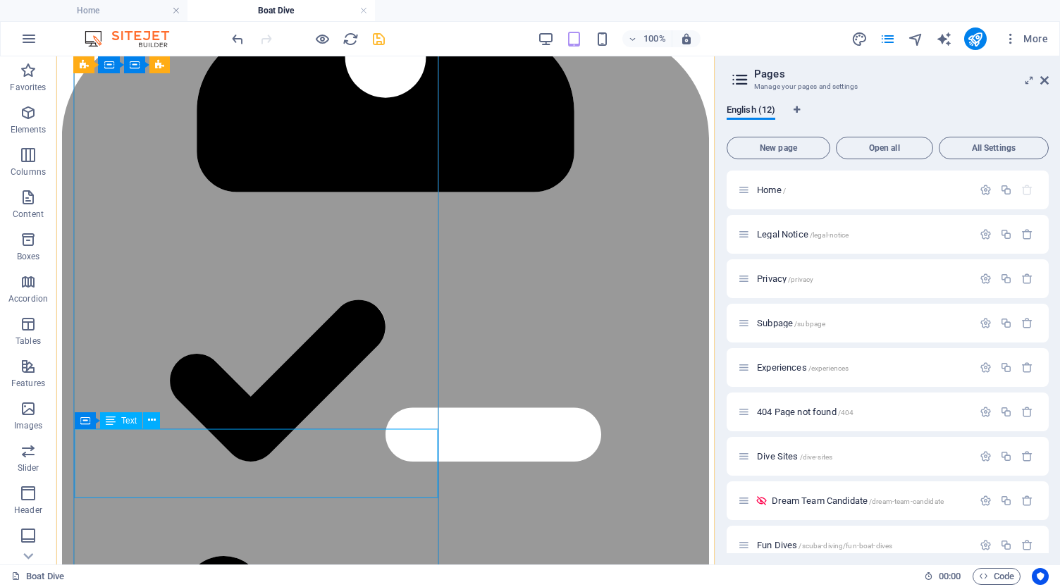
scroll to position [1803, 0]
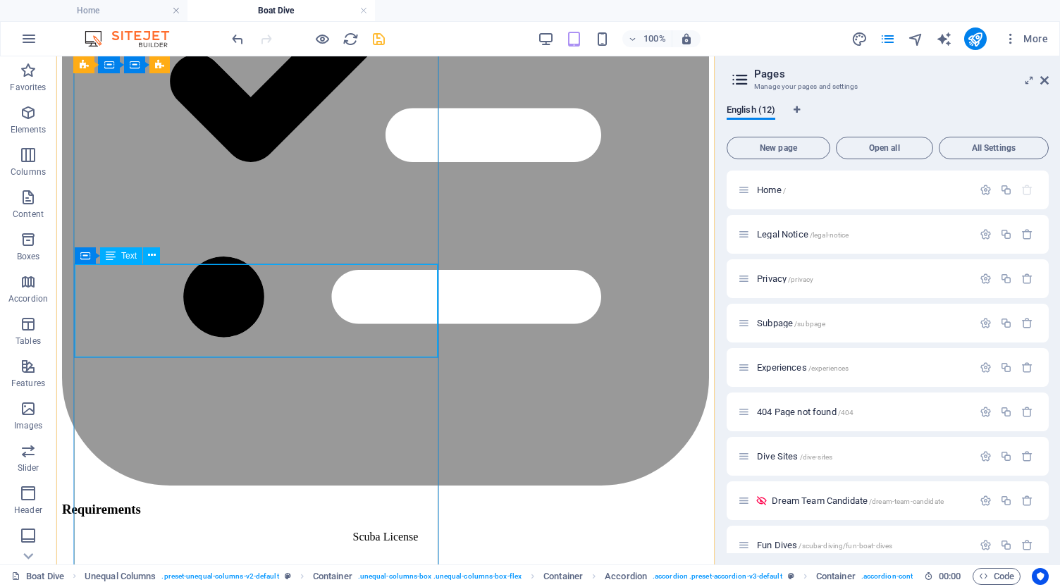
scroll to position [1801, 0]
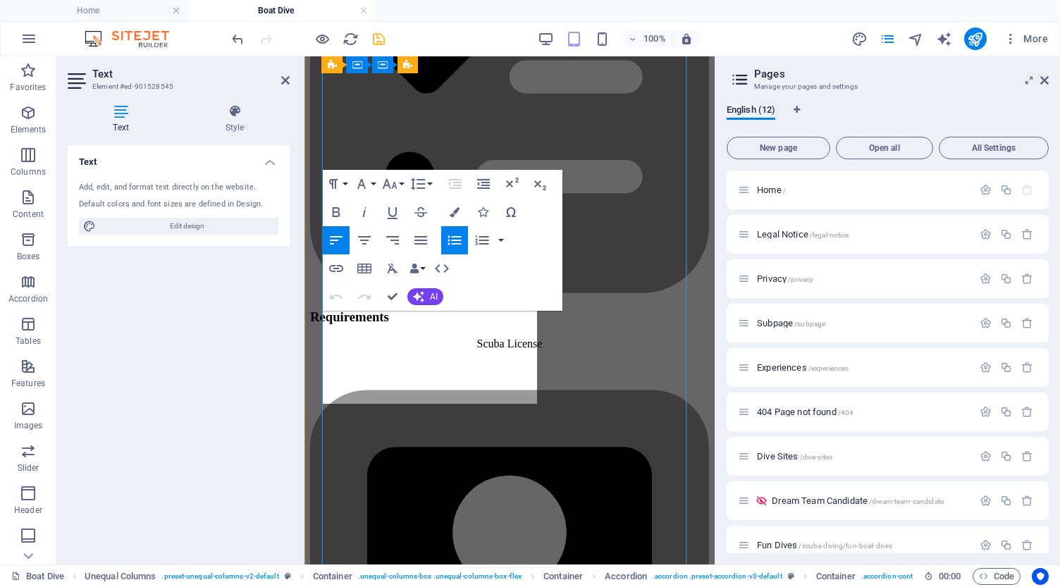
scroll to position [2134, 0]
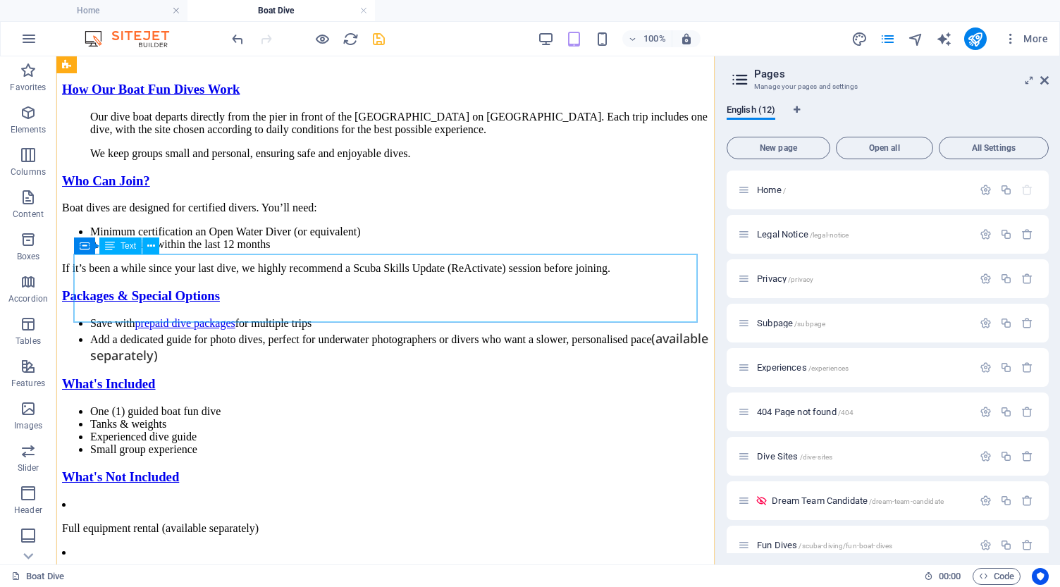
scroll to position [4357, 0]
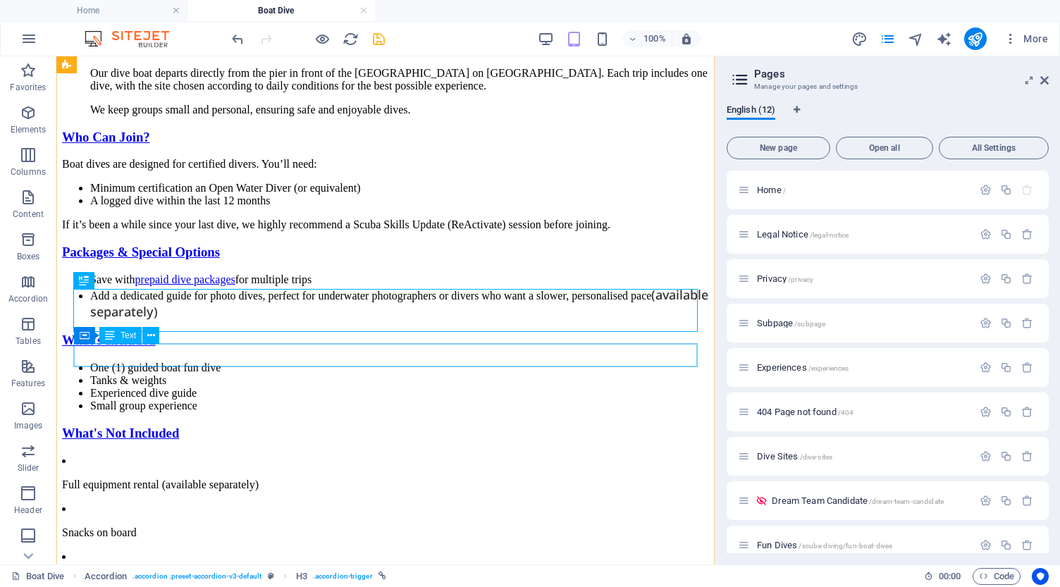
scroll to position [4419, 0]
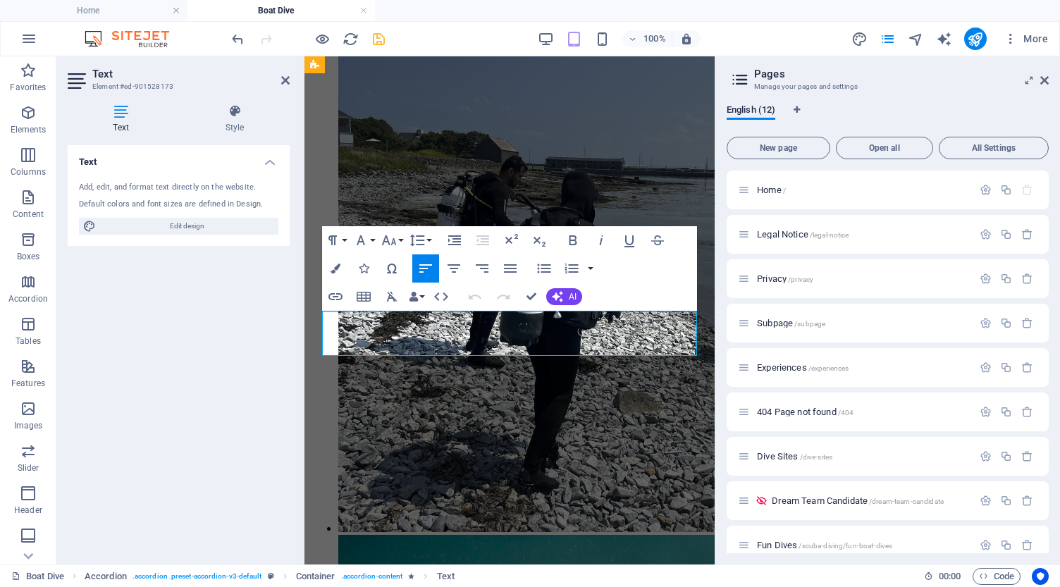
scroll to position [4814, 0]
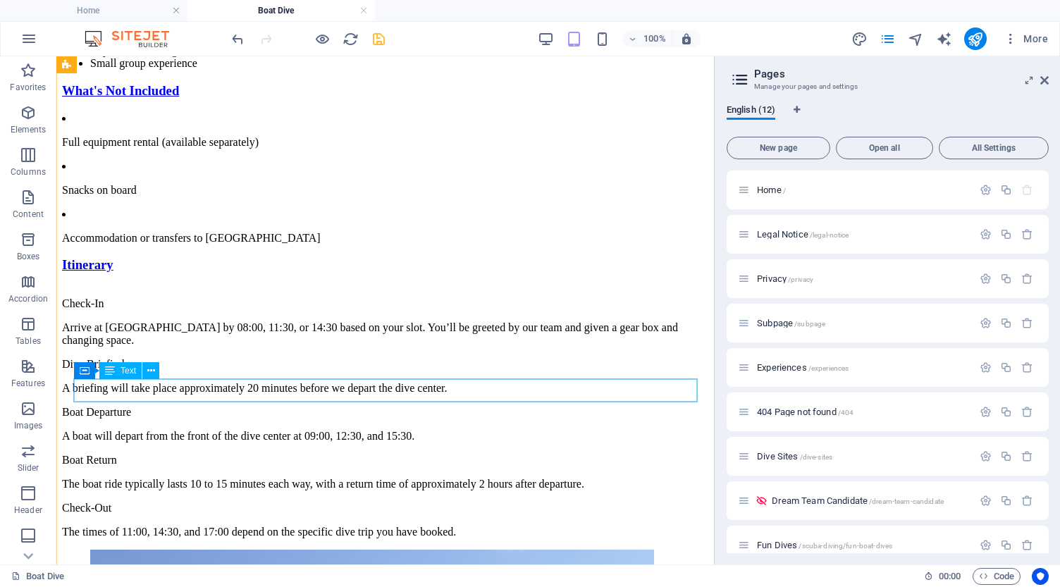
scroll to position [4755, 0]
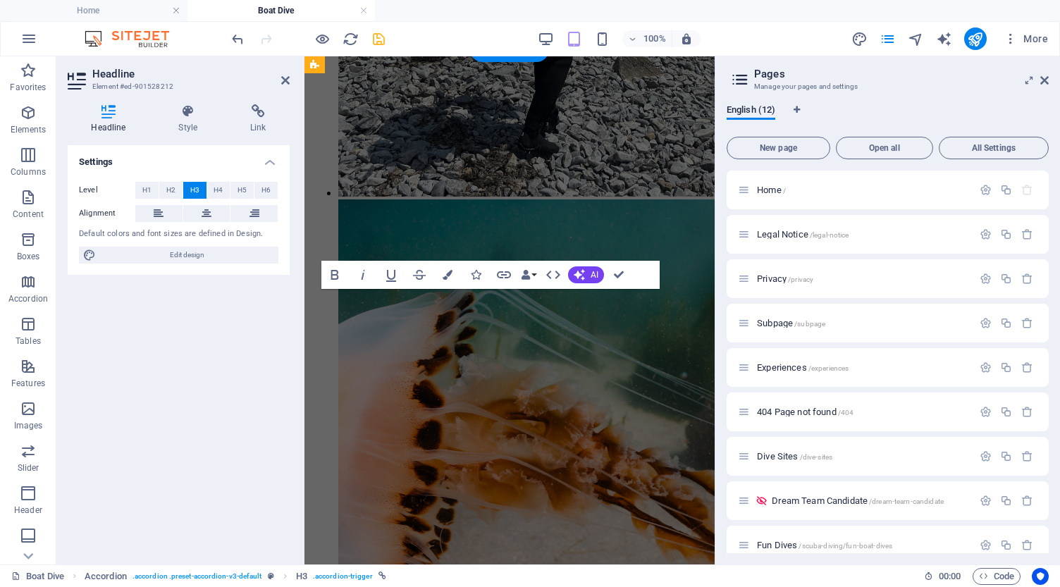
scroll to position [5319, 0]
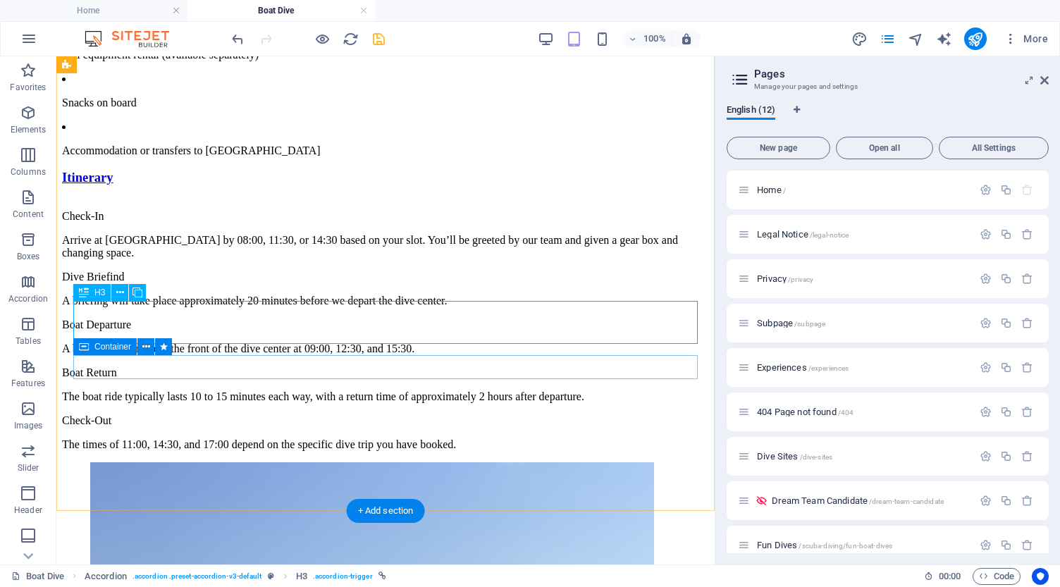
scroll to position [4826, 0]
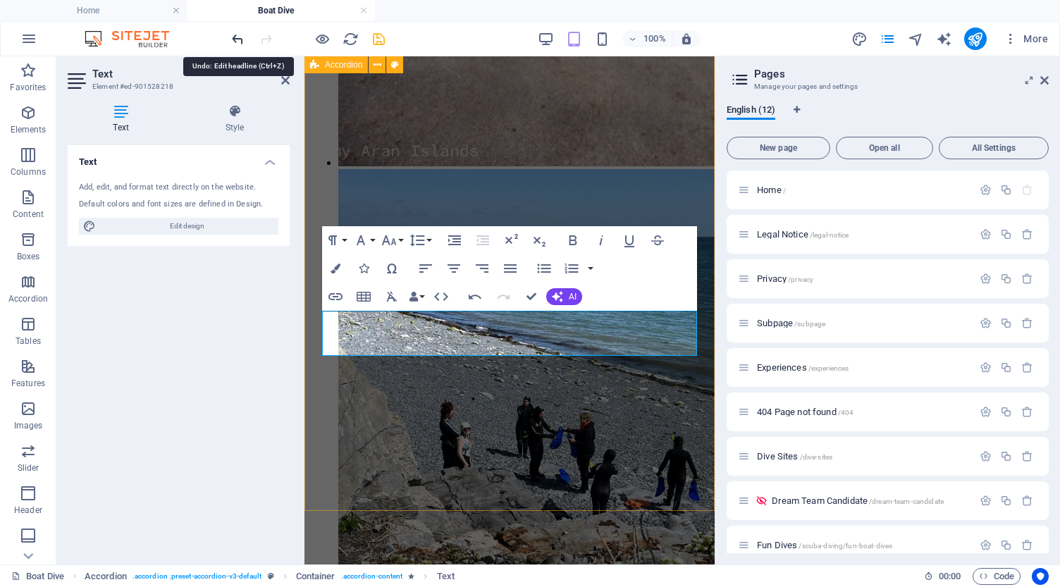
click at [239, 42] on icon "undo" at bounding box center [238, 39] width 16 height 16
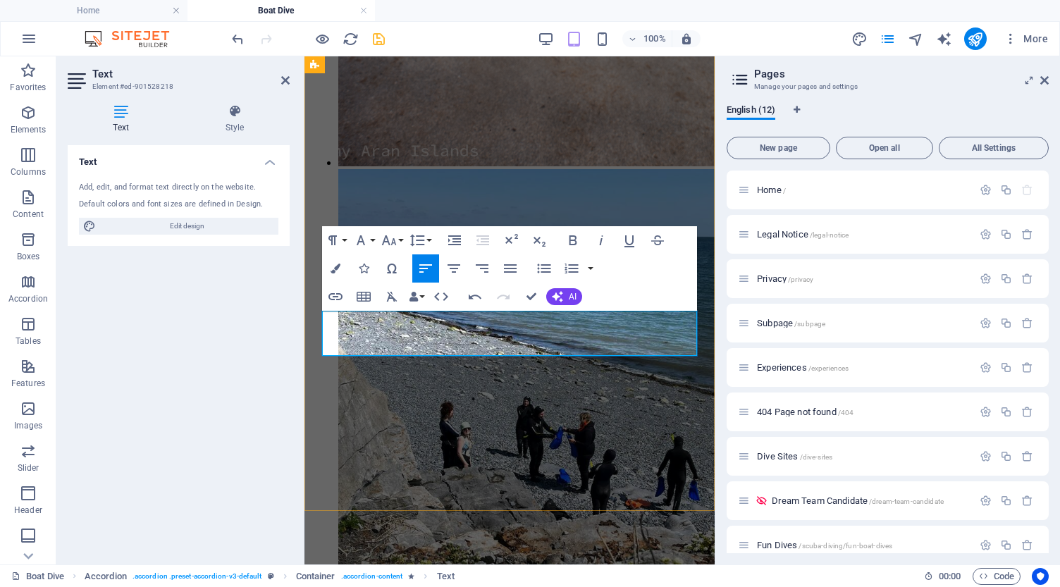
drag, startPoint x: 460, startPoint y: 322, endPoint x: 349, endPoint y: 319, distance: 110.7
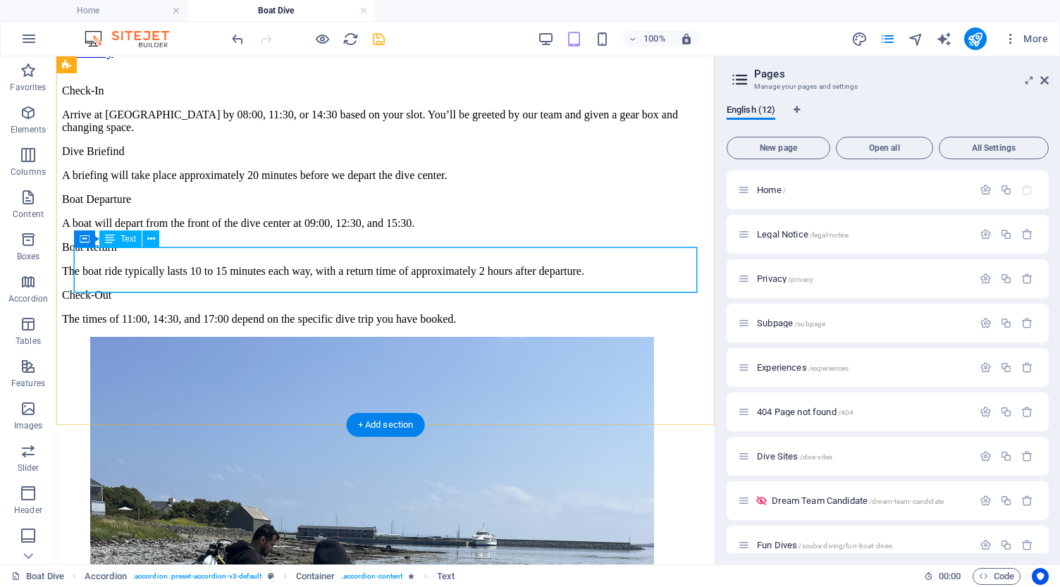
scroll to position [4968, 0]
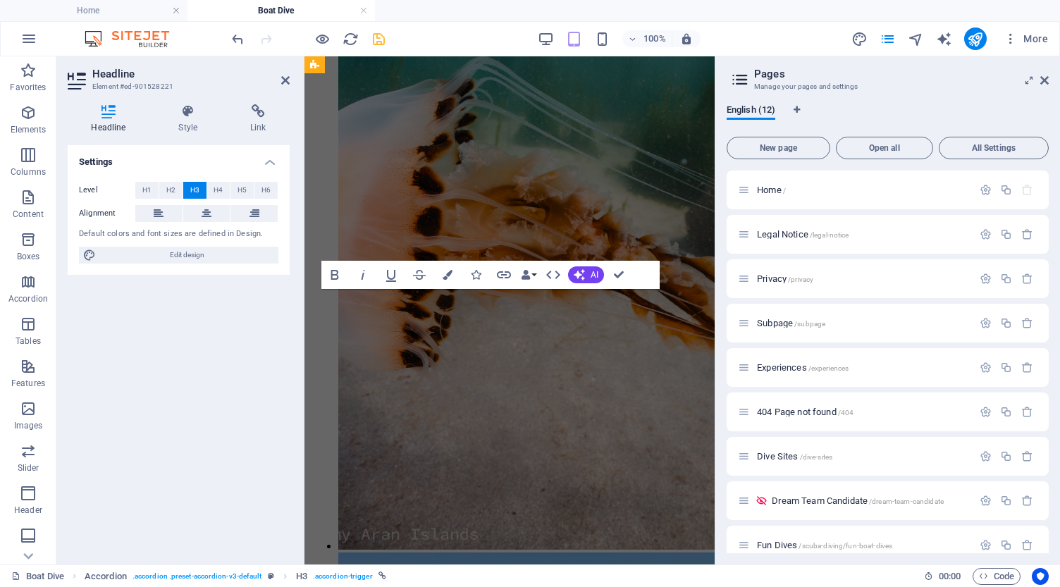
scroll to position [5431, 0]
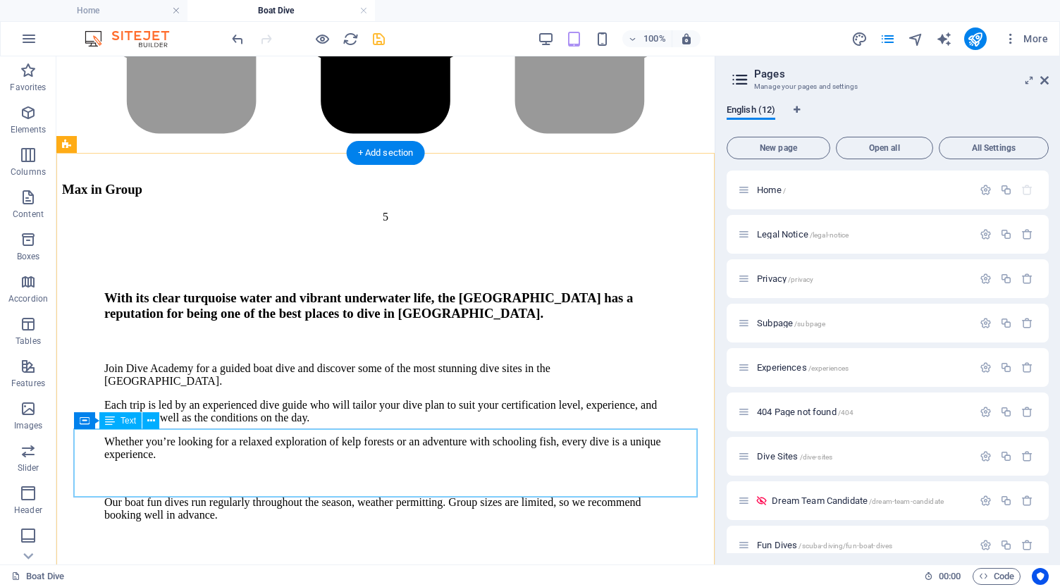
scroll to position [3914, 0]
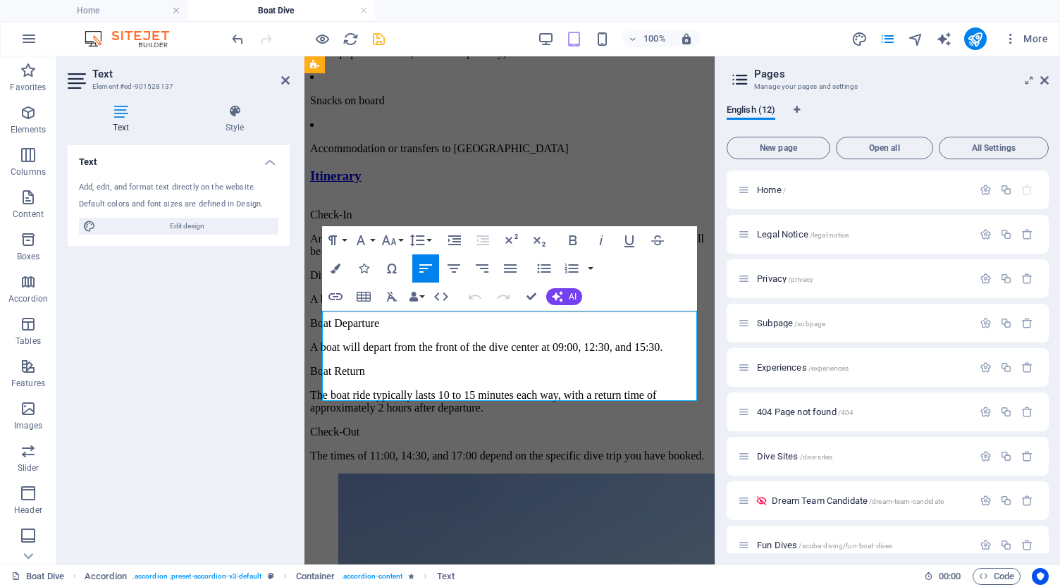
scroll to position [4275, 0]
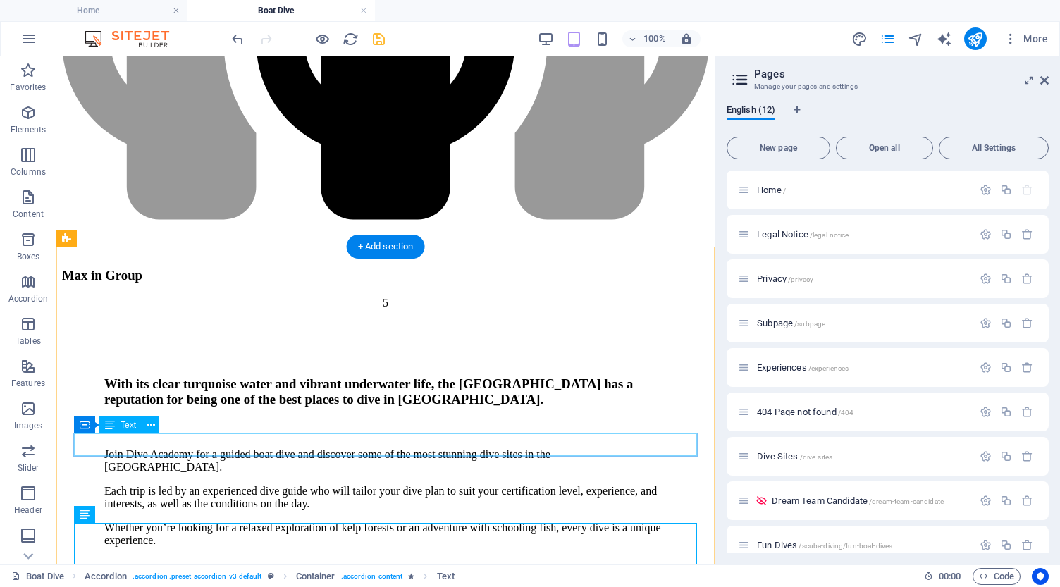
scroll to position [3746, 0]
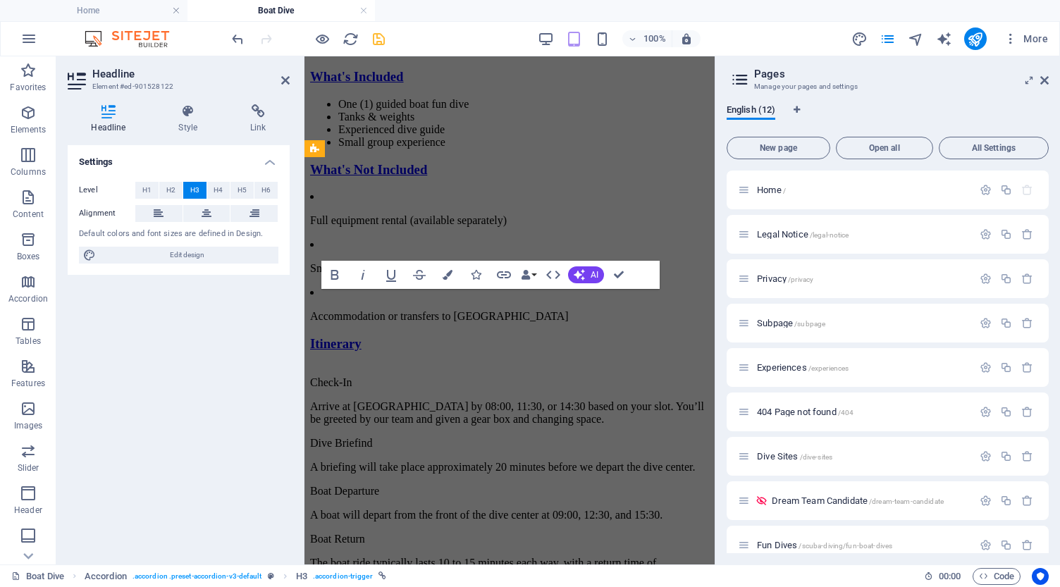
scroll to position [4153, 0]
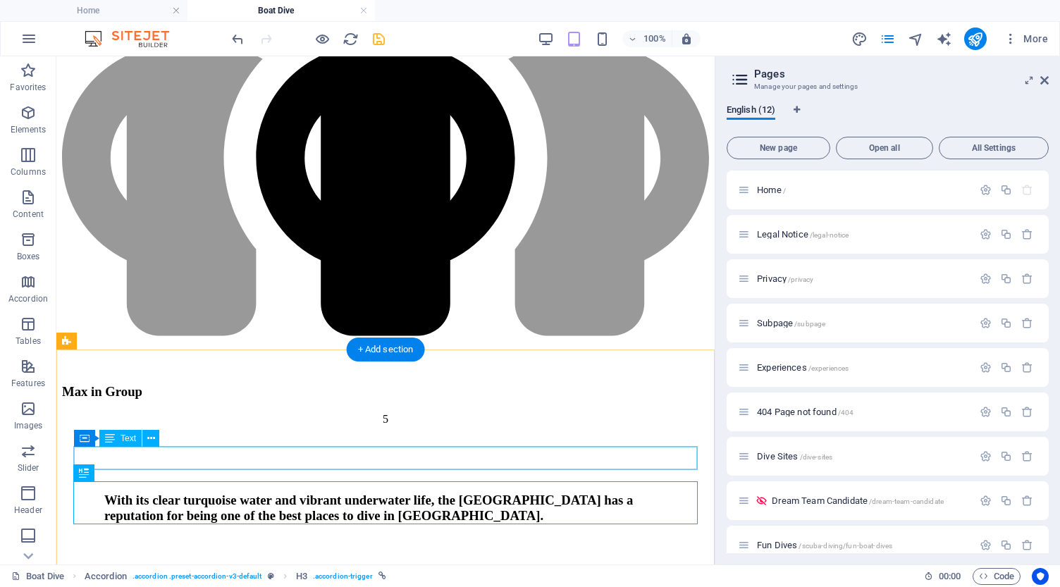
scroll to position [3644, 0]
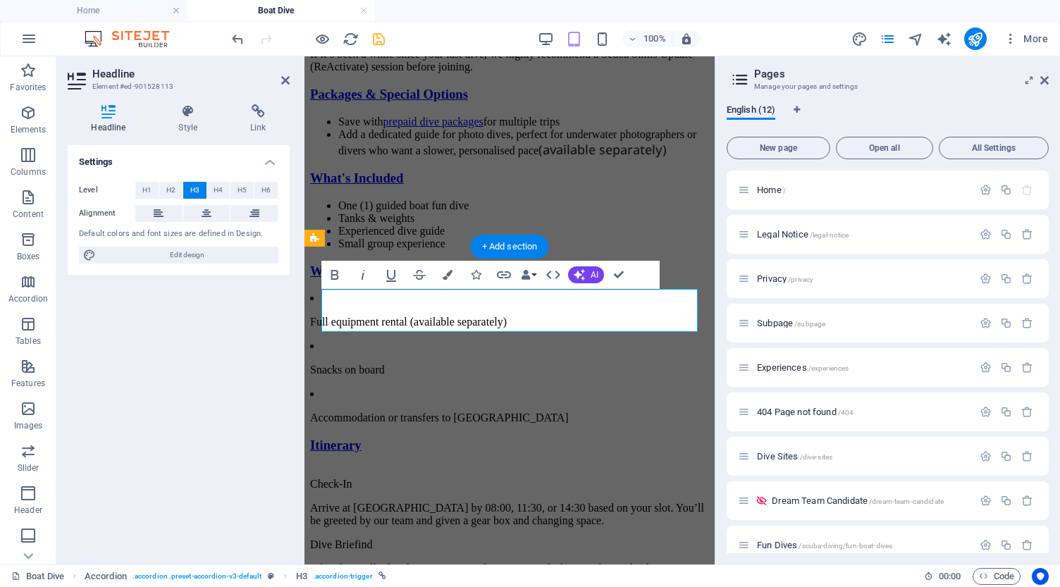
scroll to position [4063, 0]
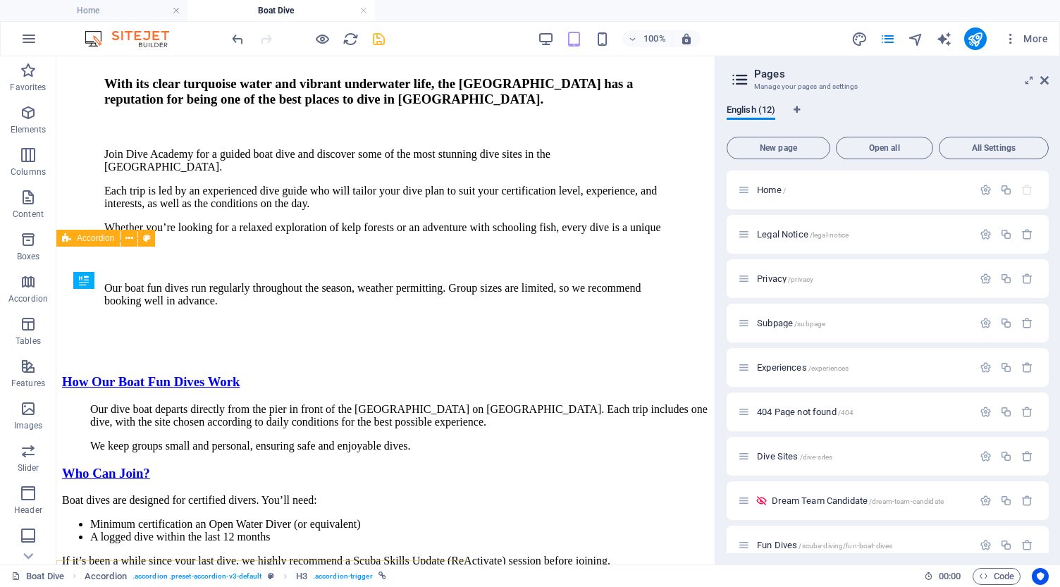
scroll to position [3749, 0]
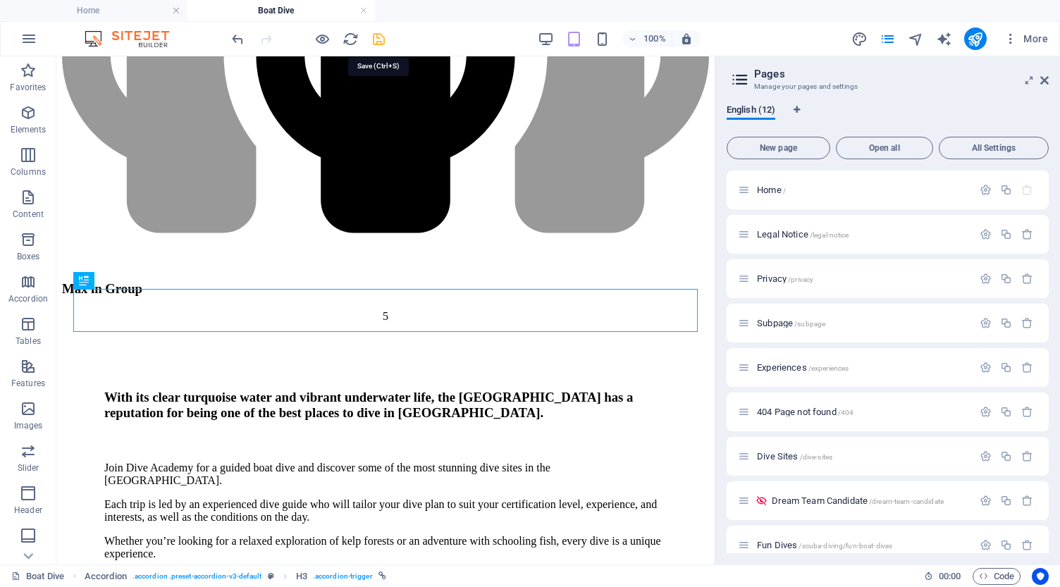
click at [377, 39] on icon "save" at bounding box center [379, 39] width 16 height 16
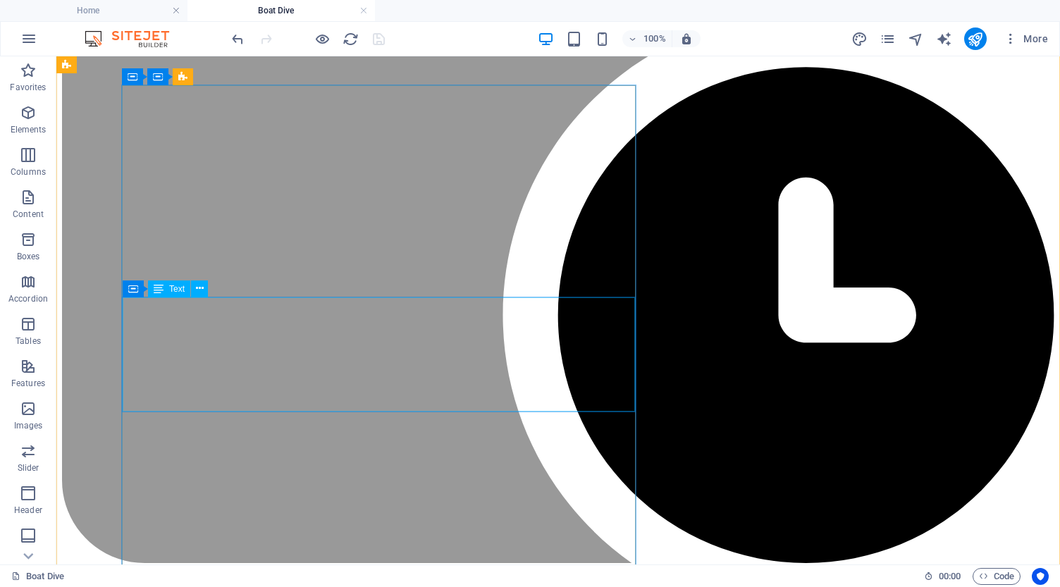
scroll to position [1343, 0]
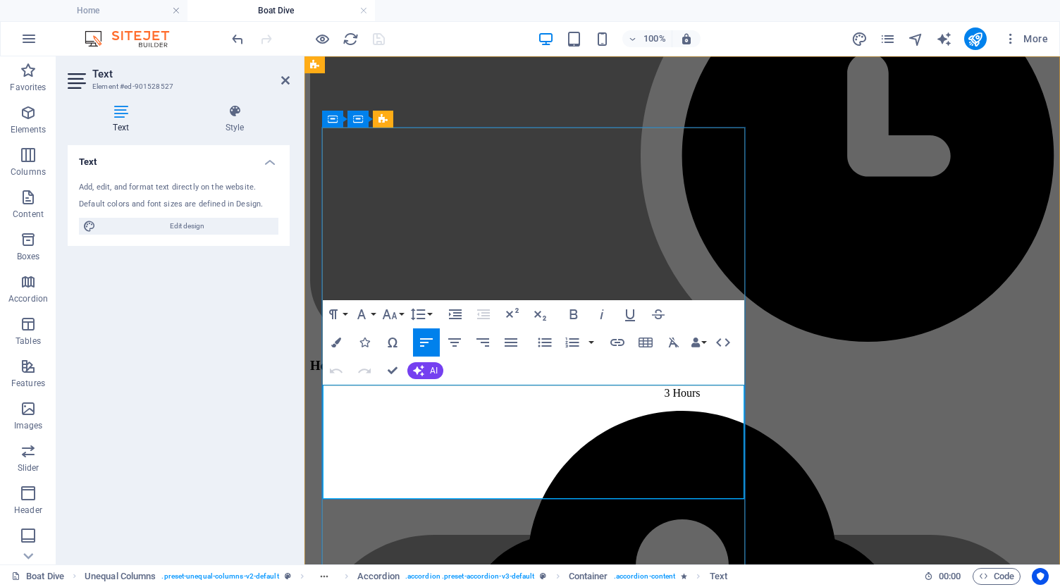
drag, startPoint x: 325, startPoint y: 396, endPoint x: 635, endPoint y: 491, distance: 324.5
copy div "Boat dives are designed for certified divers. You’ll need: Minimum certificatio…"
